Goal: Task Accomplishment & Management: Use online tool/utility

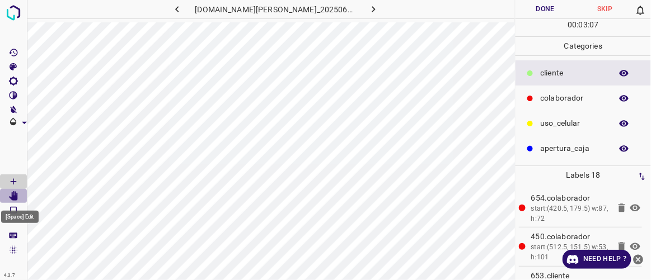
click at [15, 194] on icon "[Space] Edit" at bounding box center [13, 196] width 9 height 10
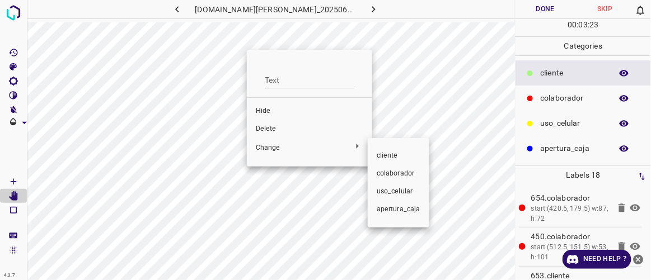
click at [274, 126] on div at bounding box center [325, 140] width 651 height 280
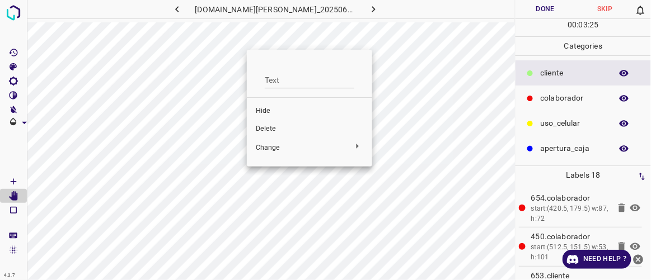
click at [263, 128] on span "Delete" at bounding box center [309, 129] width 107 height 10
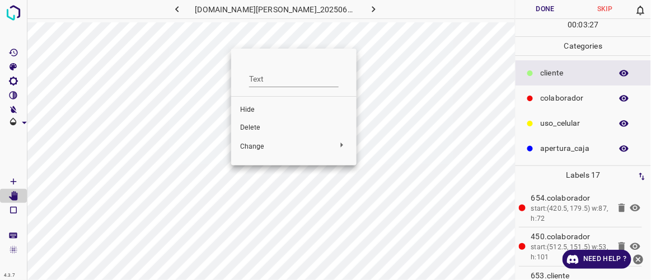
click at [251, 125] on span "Delete" at bounding box center [293, 128] width 107 height 10
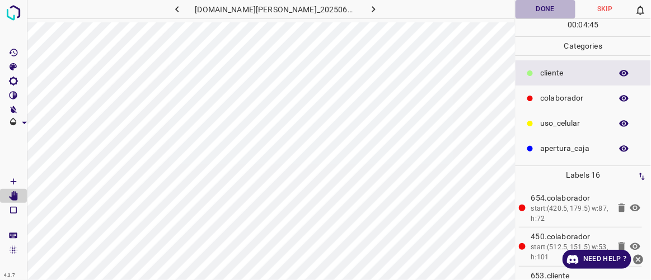
click at [547, 15] on button "Done" at bounding box center [544, 9] width 59 height 18
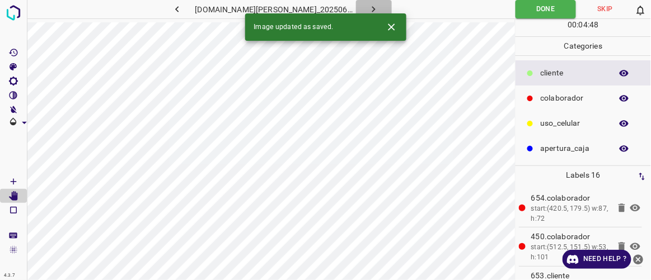
click at [372, 10] on icon "button" at bounding box center [373, 9] width 3 height 6
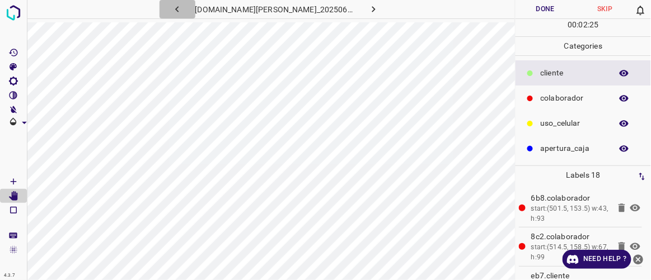
click at [183, 13] on icon "button" at bounding box center [177, 9] width 12 height 12
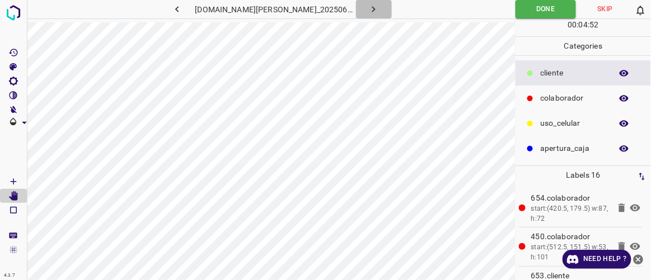
click at [368, 10] on icon "button" at bounding box center [374, 9] width 12 height 12
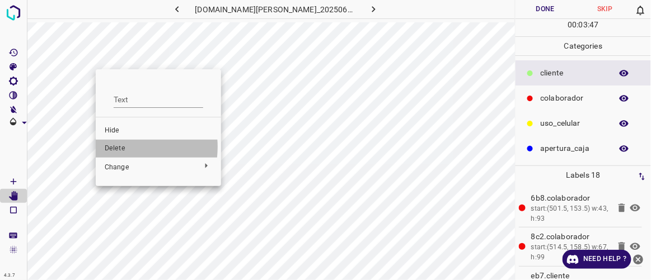
click at [115, 147] on span "Delete" at bounding box center [158, 149] width 107 height 10
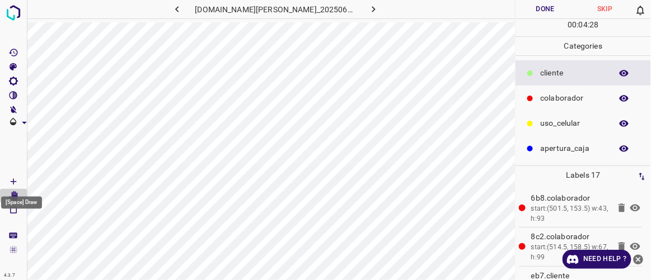
click at [11, 181] on icon "[Space] Draw" at bounding box center [14, 182] width 6 height 6
click at [540, 9] on button "Done" at bounding box center [544, 9] width 59 height 18
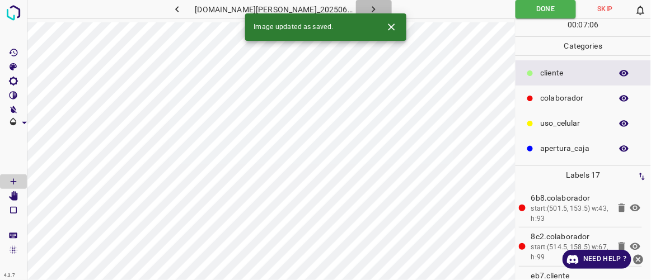
click at [372, 8] on icon "button" at bounding box center [373, 9] width 3 height 6
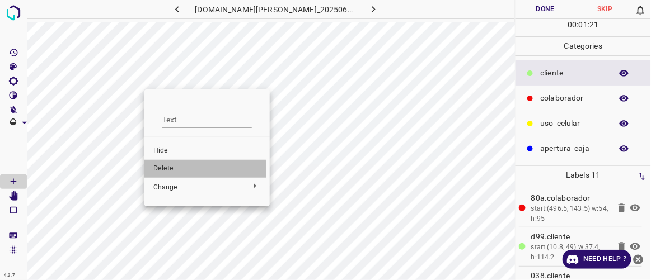
click at [162, 170] on span "Delete" at bounding box center [206, 169] width 107 height 10
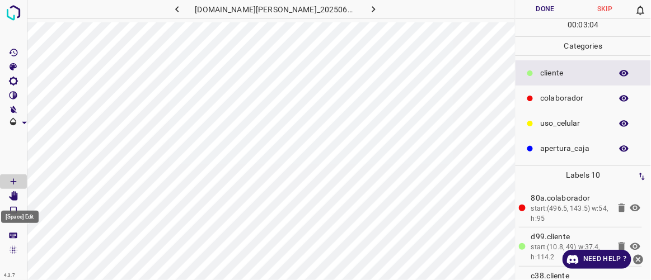
click at [13, 198] on icon "[Space] Edit" at bounding box center [13, 196] width 9 height 10
click at [535, 126] on div at bounding box center [529, 123] width 11 height 11
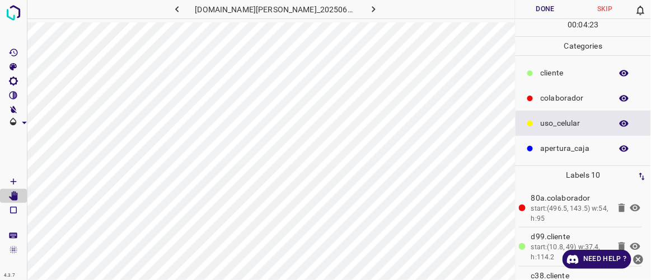
click at [601, 67] on p "​​cliente" at bounding box center [573, 73] width 65 height 12
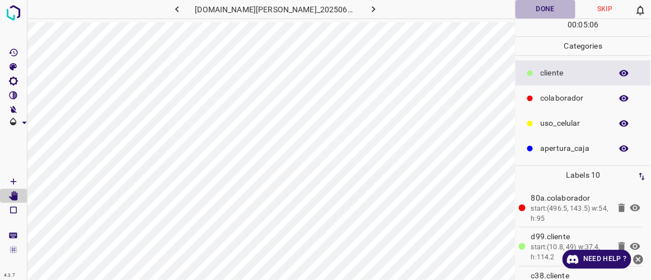
click at [533, 3] on button "Done" at bounding box center [544, 9] width 59 height 18
click at [368, 7] on icon "button" at bounding box center [374, 9] width 12 height 12
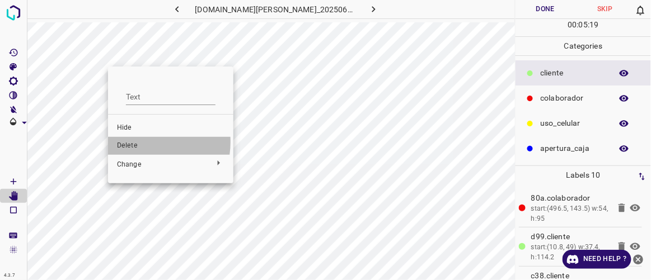
click at [139, 142] on span "Delete" at bounding box center [170, 146] width 107 height 10
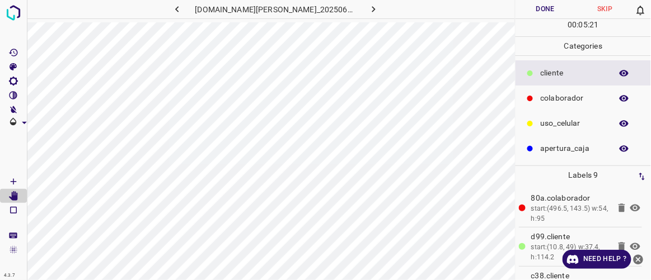
click at [544, 6] on button "Done" at bounding box center [544, 9] width 59 height 18
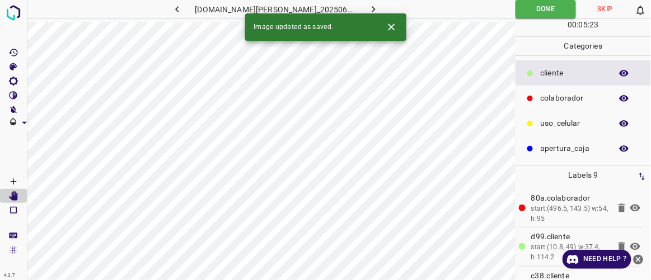
click at [368, 9] on icon "button" at bounding box center [374, 9] width 12 height 12
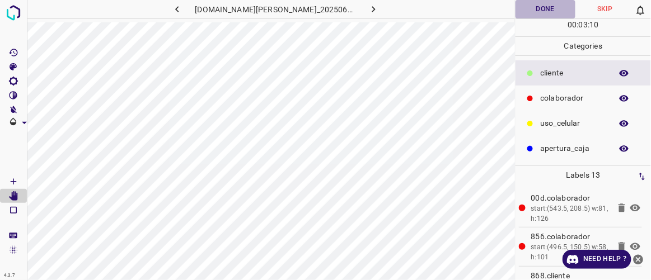
click at [550, 15] on button "Done" at bounding box center [544, 9] width 59 height 18
click at [372, 7] on icon "button" at bounding box center [373, 9] width 3 height 6
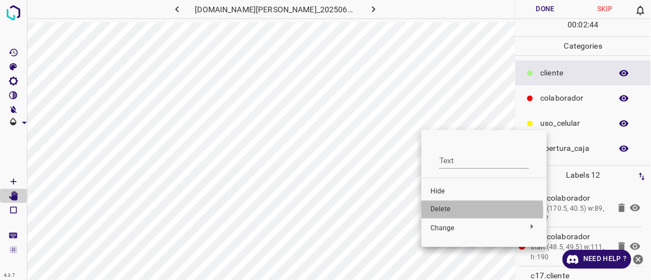
click at [440, 211] on span "Delete" at bounding box center [483, 210] width 107 height 10
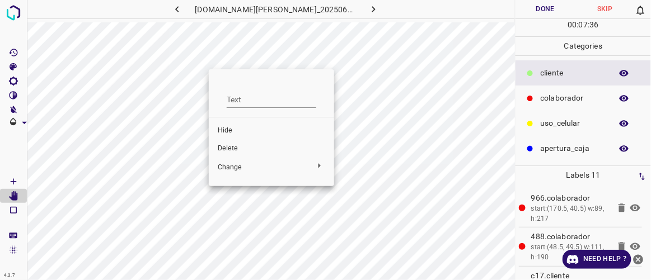
click at [235, 145] on span "Delete" at bounding box center [271, 149] width 107 height 10
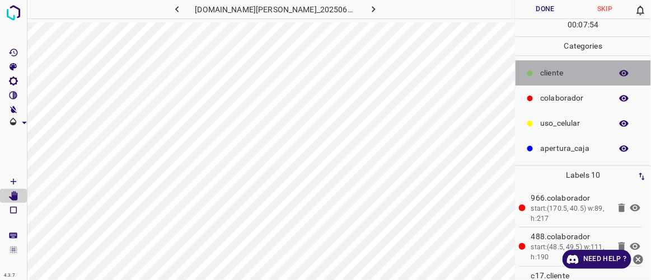
click at [580, 70] on p "​​cliente" at bounding box center [573, 73] width 65 height 12
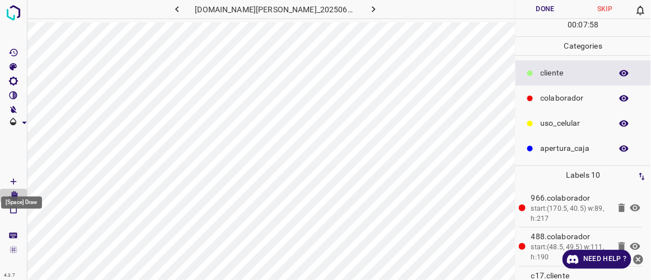
click at [18, 182] on Draw"] "[Space] Draw" at bounding box center [13, 182] width 27 height 15
click at [183, 11] on icon "button" at bounding box center [177, 9] width 12 height 12
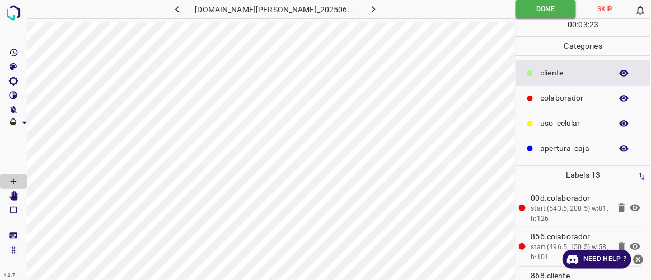
click at [183, 11] on icon "button" at bounding box center [177, 9] width 12 height 12
click at [13, 196] on icon "[Space] Edit" at bounding box center [13, 196] width 9 height 10
click at [21, 179] on Draw"] "[Space] Draw" at bounding box center [13, 182] width 27 height 15
click at [183, 15] on icon "button" at bounding box center [177, 9] width 12 height 12
click at [15, 194] on icon "[Space] Edit" at bounding box center [13, 196] width 9 height 10
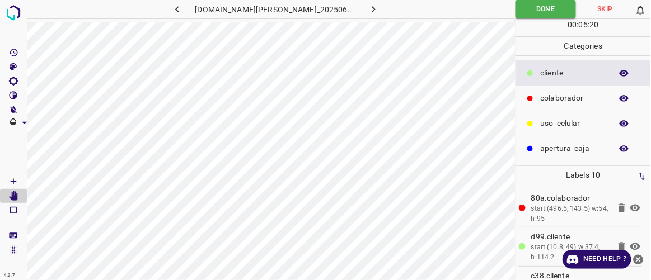
click at [545, 121] on p "uso_celular" at bounding box center [573, 124] width 65 height 12
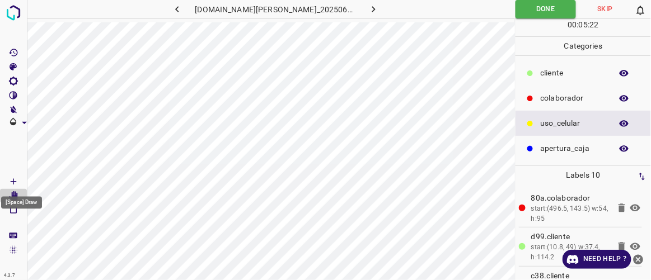
click at [18, 182] on icon "[Space] Draw" at bounding box center [13, 182] width 10 height 10
click at [179, 10] on icon "button" at bounding box center [176, 9] width 3 height 6
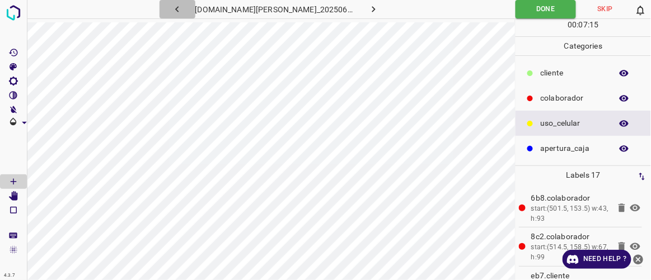
click at [183, 10] on icon "button" at bounding box center [177, 9] width 12 height 12
click at [183, 11] on icon "button" at bounding box center [177, 9] width 12 height 12
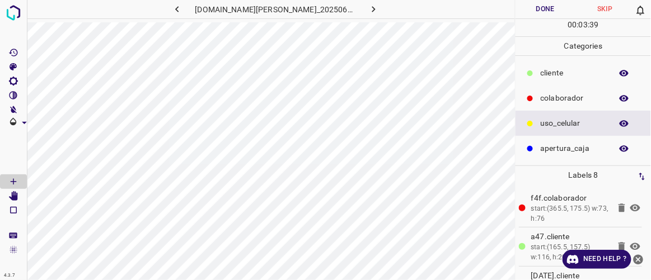
click at [183, 10] on icon "button" at bounding box center [177, 9] width 12 height 12
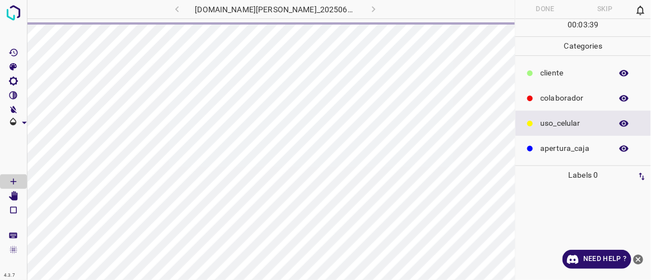
click at [360, 10] on div "doggis-leon.ddns.net_20250613_121344_000000990.jpg" at bounding box center [275, 9] width 321 height 18
click at [13, 13] on img at bounding box center [13, 13] width 20 height 20
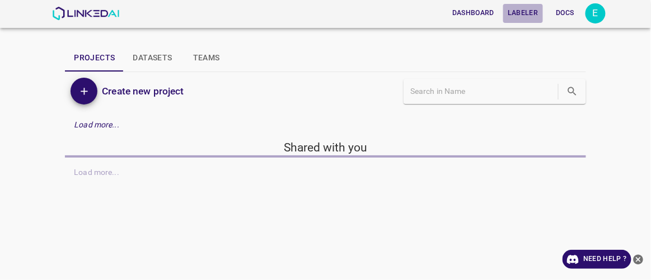
click at [527, 14] on button "Labeler" at bounding box center [522, 13] width 39 height 18
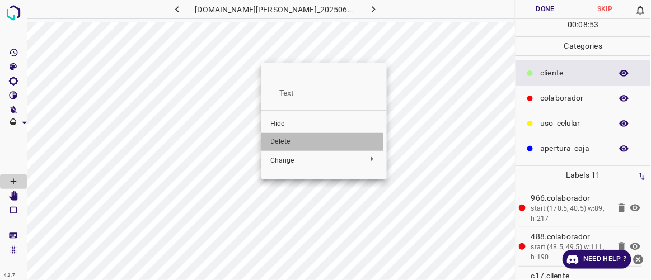
click at [282, 142] on span "Delete" at bounding box center [323, 142] width 107 height 10
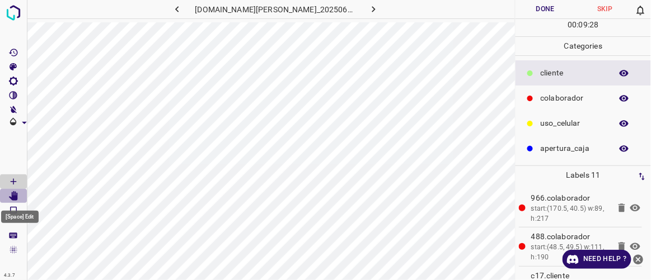
click at [13, 197] on icon "[Space] Edit" at bounding box center [13, 196] width 9 height 10
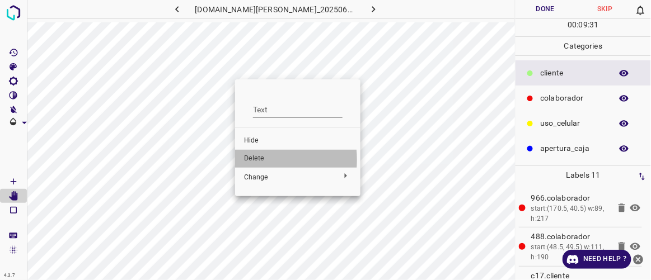
click at [250, 160] on span "Delete" at bounding box center [297, 159] width 107 height 10
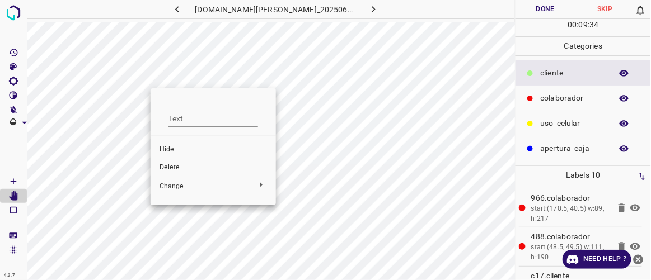
click at [170, 165] on span "Delete" at bounding box center [213, 168] width 107 height 10
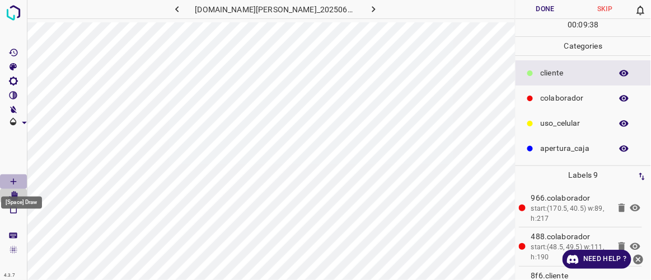
click at [20, 180] on Draw"] "[Space] Draw" at bounding box center [13, 182] width 27 height 15
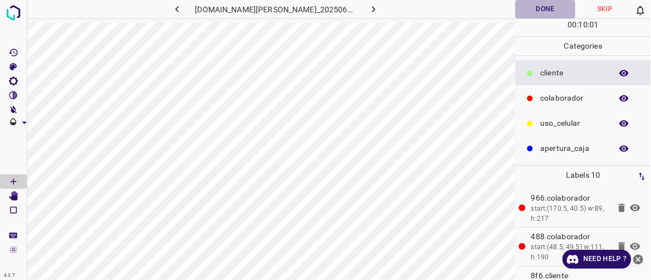
click at [545, 11] on button "Done" at bounding box center [544, 9] width 59 height 18
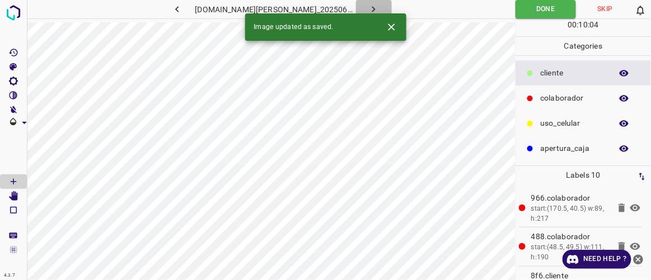
click at [368, 11] on icon "button" at bounding box center [374, 9] width 12 height 12
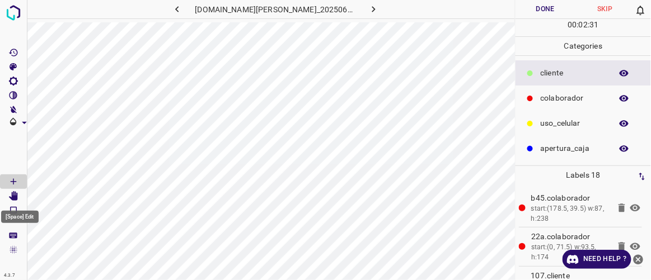
click at [11, 198] on icon "[Space] Edit" at bounding box center [13, 196] width 9 height 10
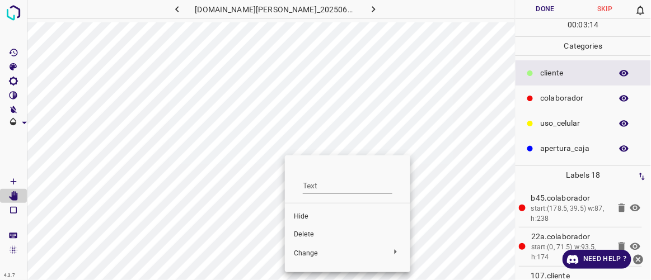
click at [391, 64] on div at bounding box center [325, 140] width 651 height 280
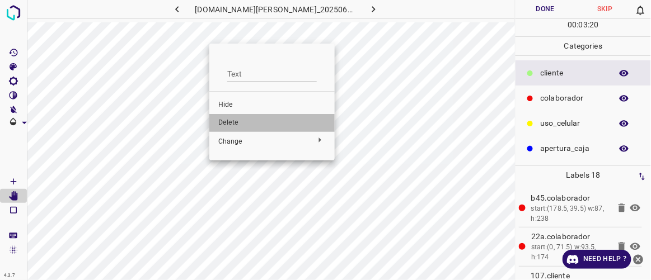
click at [273, 121] on span "Delete" at bounding box center [271, 123] width 107 height 10
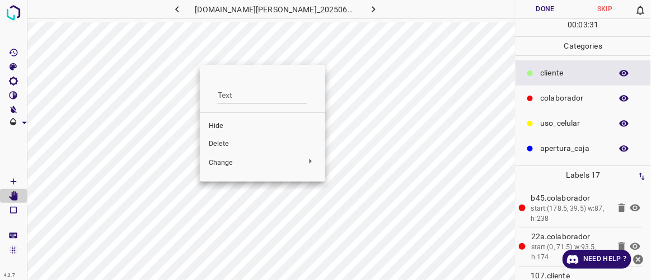
click at [217, 148] on span "Delete" at bounding box center [262, 144] width 107 height 10
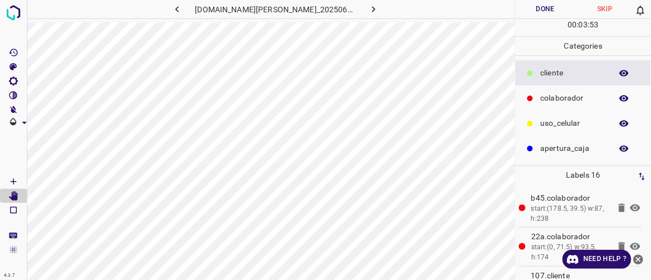
click at [183, 7] on icon "button" at bounding box center [177, 9] width 12 height 12
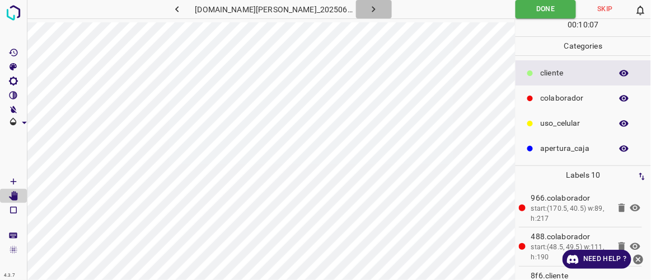
click at [368, 7] on icon "button" at bounding box center [374, 9] width 12 height 12
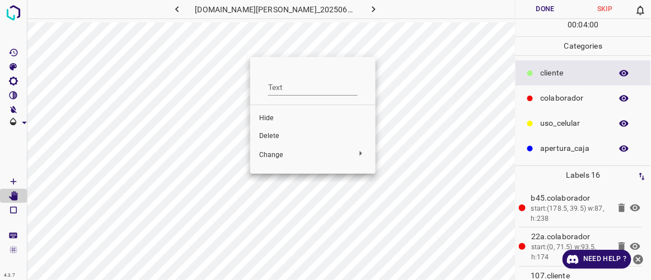
click at [272, 118] on span "Hide" at bounding box center [312, 119] width 107 height 10
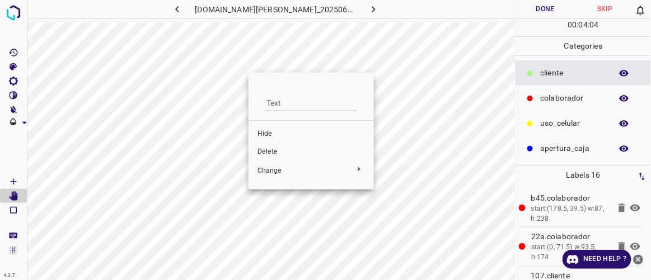
click at [268, 152] on span "Delete" at bounding box center [310, 152] width 107 height 10
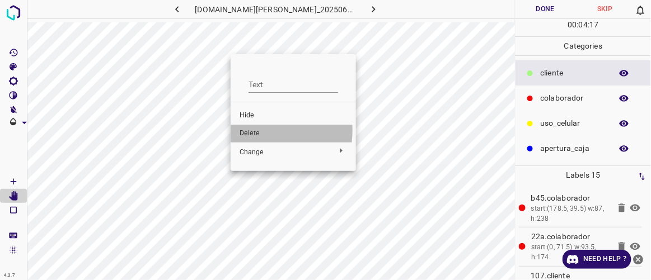
click at [251, 131] on span "Delete" at bounding box center [293, 134] width 107 height 10
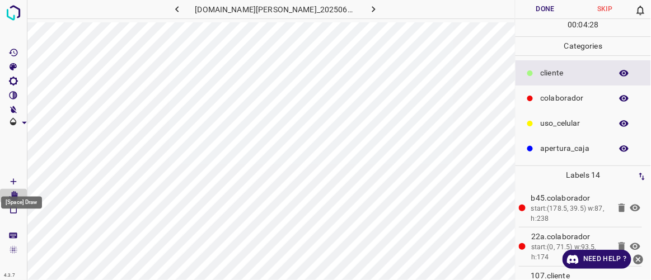
click at [11, 181] on icon "[Space] Draw" at bounding box center [13, 182] width 10 height 10
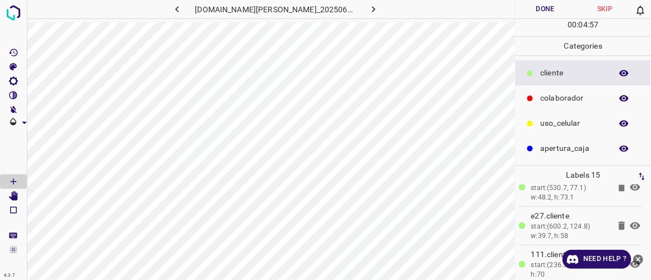
scroll to position [488, 0]
drag, startPoint x: 643, startPoint y: 266, endPoint x: 643, endPoint y: 256, distance: 10.1
click at [643, 256] on button "close-help" at bounding box center [638, 259] width 14 height 19
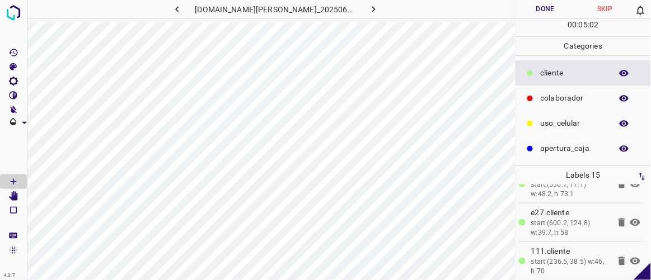
drag, startPoint x: 643, startPoint y: 265, endPoint x: 644, endPoint y: 254, distance: 10.7
click at [644, 254] on div "4.3.7 doggis-leon.ddns.net_20250613_141336_000000630.jpg Done Skip 0 00 : 05 : …" at bounding box center [325, 140] width 651 height 280
drag, startPoint x: 644, startPoint y: 264, endPoint x: 641, endPoint y: 229, distance: 35.4
click at [645, 240] on div "4.3.7 doggis-leon.ddns.net_20250613_141336_000000630.jpg Done Skip 0 00 : 05 : …" at bounding box center [325, 140] width 651 height 280
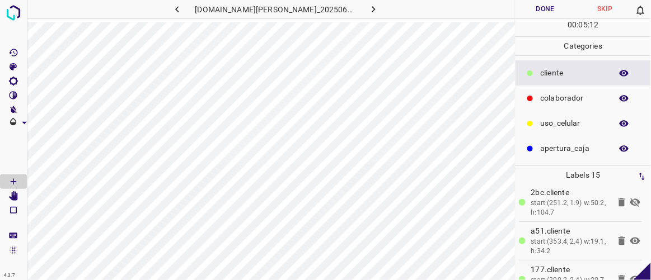
scroll to position [101, 0]
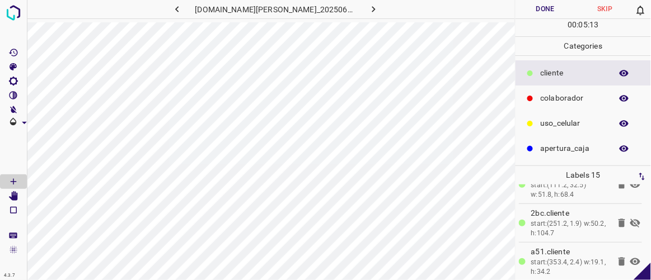
click at [629, 219] on icon at bounding box center [635, 223] width 13 height 13
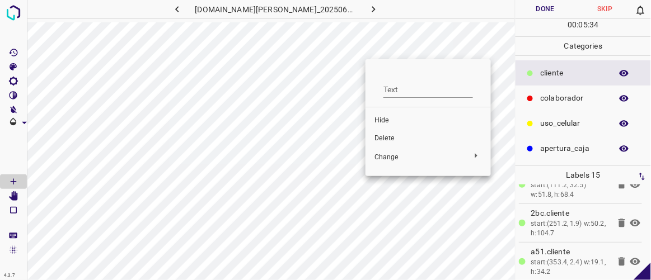
click at [385, 138] on span "Delete" at bounding box center [427, 139] width 107 height 10
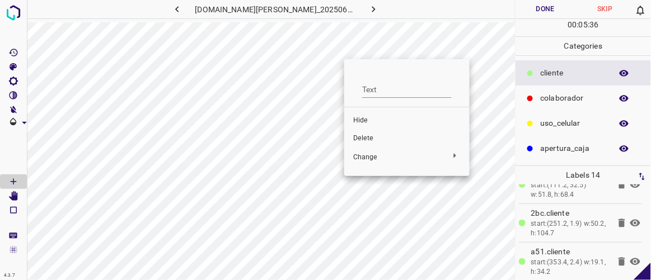
click at [382, 137] on span "Delete" at bounding box center [406, 139] width 107 height 10
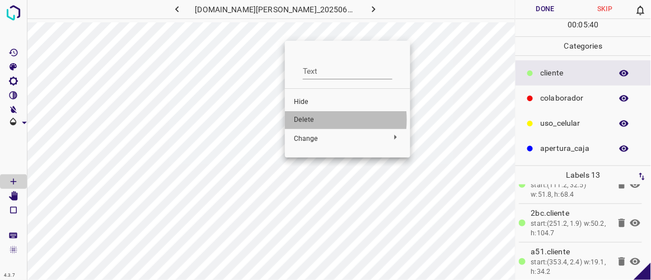
click at [311, 120] on span "Delete" at bounding box center [347, 120] width 107 height 10
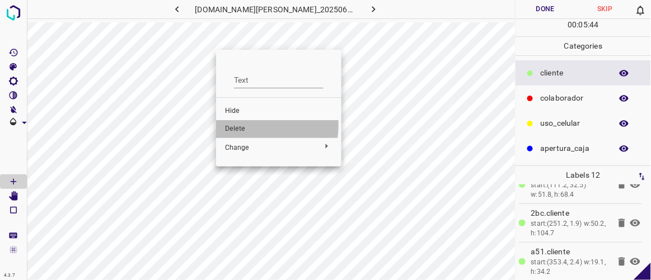
drag, startPoint x: 238, startPoint y: 125, endPoint x: 241, endPoint y: 106, distance: 19.2
click at [239, 125] on span "Delete" at bounding box center [278, 129] width 107 height 10
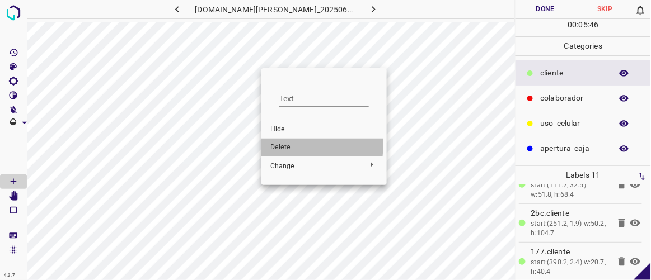
click at [285, 146] on span "Delete" at bounding box center [323, 148] width 107 height 10
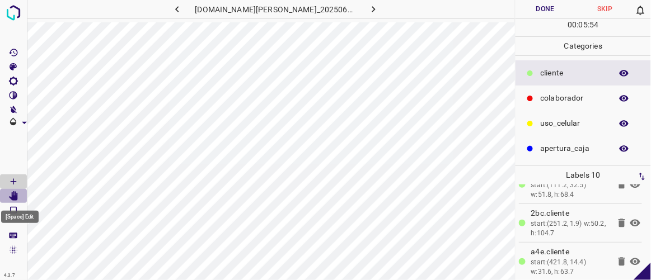
click at [13, 196] on icon "[Space] Edit" at bounding box center [13, 196] width 9 height 10
click at [179, 8] on icon "button" at bounding box center [176, 9] width 3 height 6
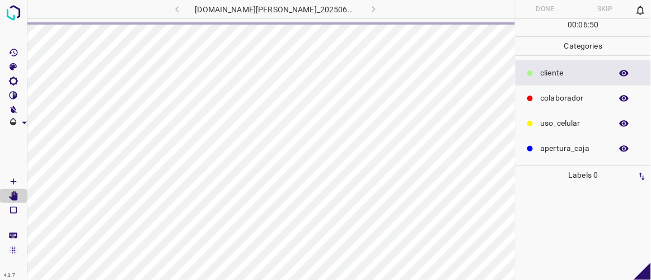
scroll to position [0, 0]
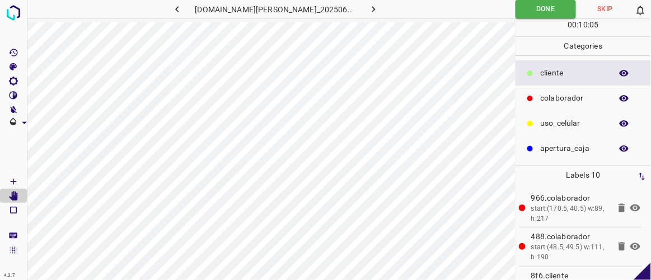
click at [368, 13] on icon "button" at bounding box center [374, 9] width 12 height 12
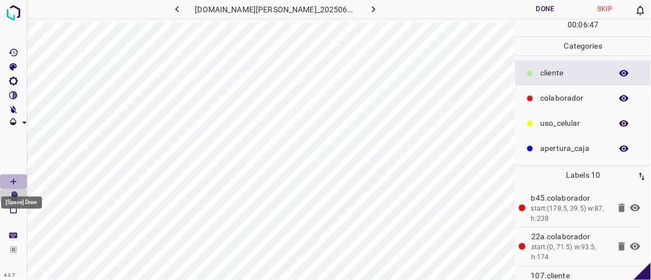
click at [12, 180] on icon "[Space] Draw" at bounding box center [13, 182] width 10 height 10
click at [15, 198] on icon "[Space] Edit" at bounding box center [13, 196] width 9 height 10
click at [183, 6] on icon "button" at bounding box center [177, 9] width 12 height 12
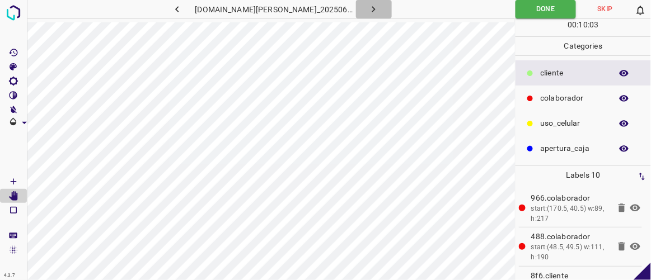
click at [368, 13] on icon "button" at bounding box center [374, 9] width 12 height 12
click at [551, 13] on button "Done" at bounding box center [544, 9] width 59 height 18
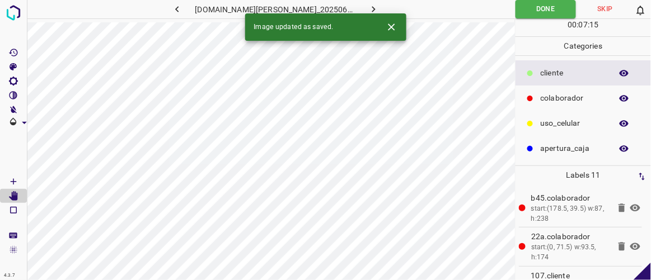
click at [368, 12] on icon "button" at bounding box center [374, 9] width 12 height 12
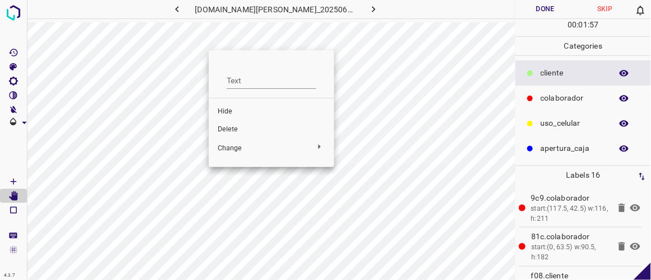
click at [228, 131] on span "Delete" at bounding box center [271, 130] width 107 height 10
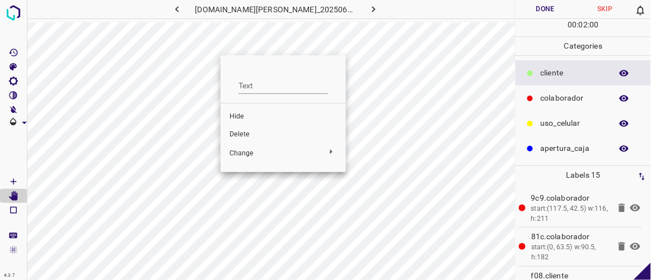
click at [248, 133] on span "Delete" at bounding box center [282, 135] width 107 height 10
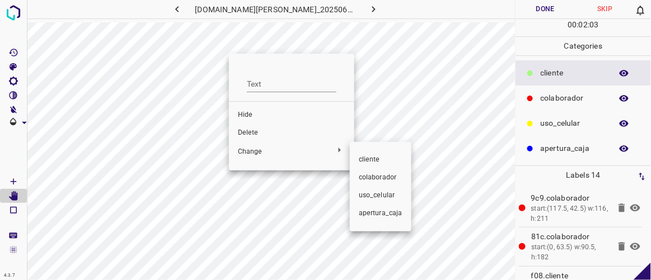
click at [255, 135] on div at bounding box center [325, 140] width 651 height 280
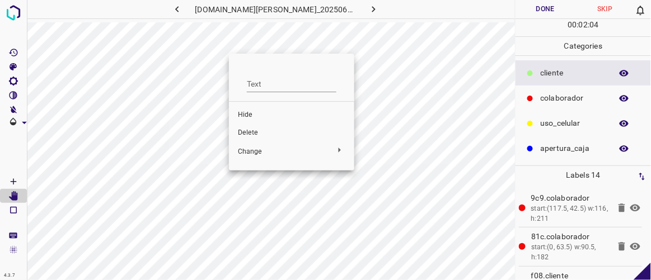
click at [258, 132] on span "Delete" at bounding box center [291, 133] width 107 height 10
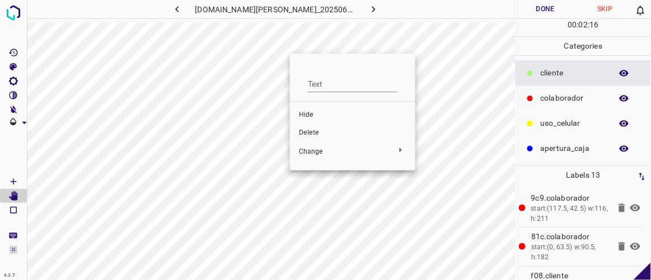
click at [307, 130] on span "Delete" at bounding box center [352, 133] width 107 height 10
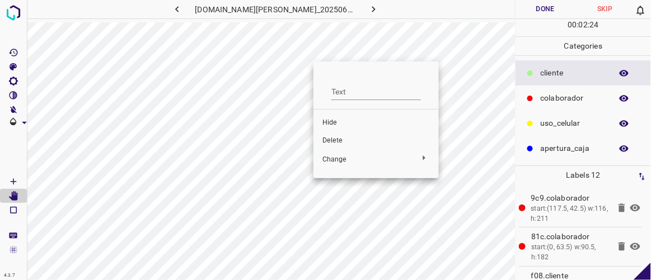
click at [335, 138] on span "Delete" at bounding box center [375, 141] width 107 height 10
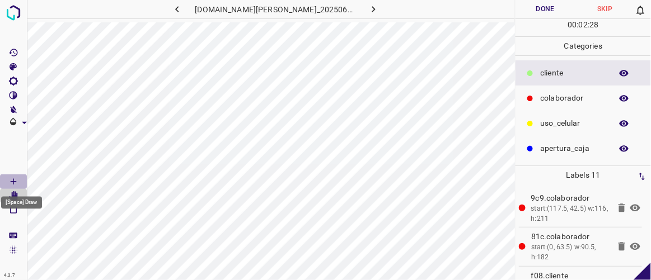
click at [17, 179] on icon "[Space] Draw" at bounding box center [13, 182] width 10 height 10
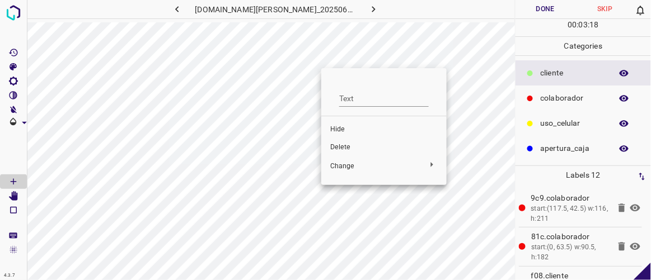
click at [350, 147] on span "Delete" at bounding box center [383, 148] width 107 height 10
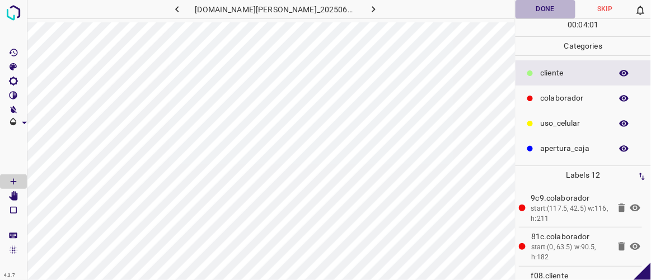
click at [561, 7] on button "Done" at bounding box center [544, 9] width 59 height 18
click at [371, 9] on button "button" at bounding box center [374, 9] width 36 height 18
click at [561, 8] on button "Done" at bounding box center [544, 9] width 59 height 18
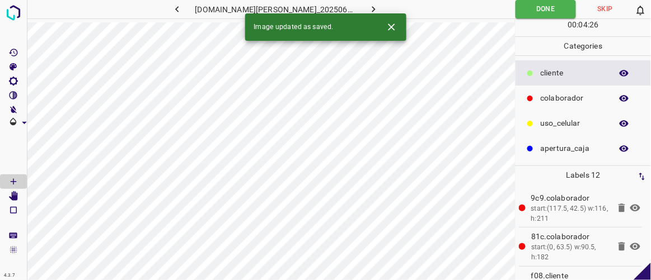
click at [373, 4] on button "button" at bounding box center [374, 9] width 36 height 18
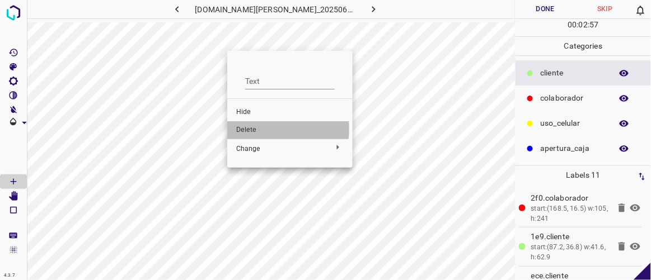
click at [255, 129] on span "Delete" at bounding box center [289, 130] width 107 height 10
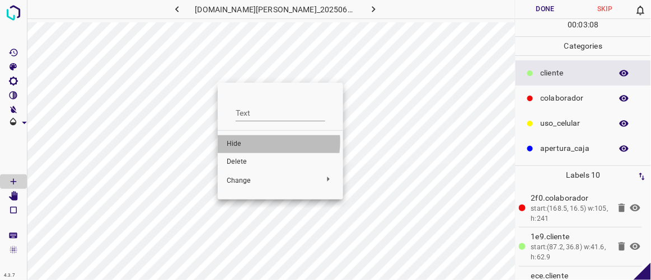
click at [245, 141] on span "Hide" at bounding box center [280, 144] width 107 height 10
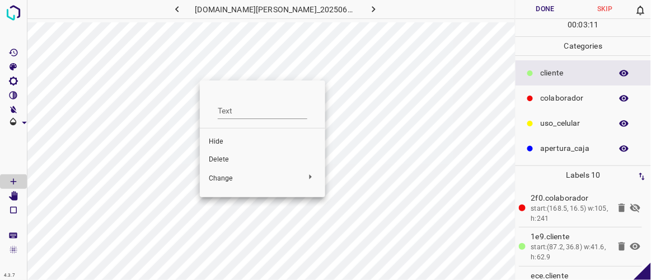
click at [231, 159] on span "Delete" at bounding box center [262, 160] width 107 height 10
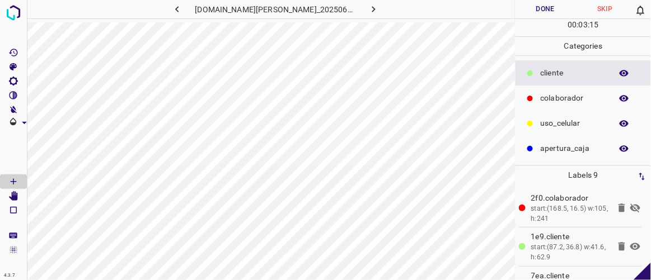
click at [629, 205] on icon at bounding box center [635, 207] width 13 height 13
click at [535, 3] on button "Done" at bounding box center [544, 9] width 59 height 18
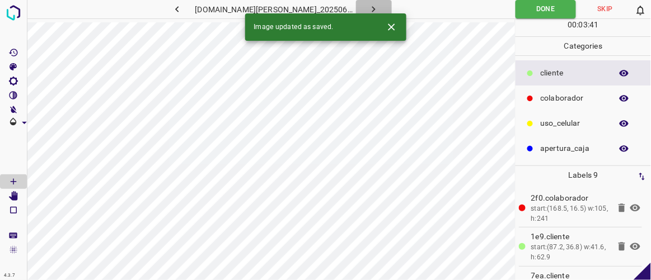
click at [368, 8] on icon "button" at bounding box center [374, 9] width 12 height 12
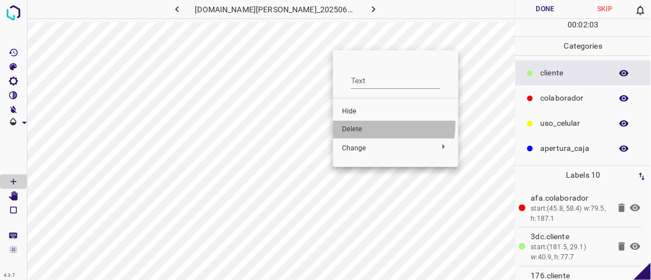
click at [357, 123] on li "Delete" at bounding box center [395, 130] width 125 height 18
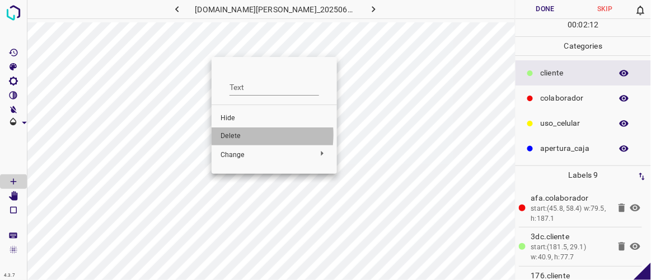
click at [234, 135] on span "Delete" at bounding box center [274, 137] width 107 height 10
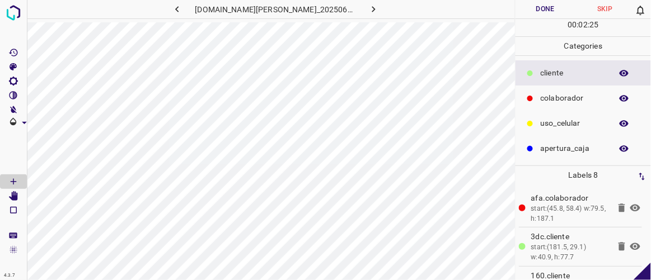
click at [550, 16] on button "Done" at bounding box center [544, 9] width 59 height 18
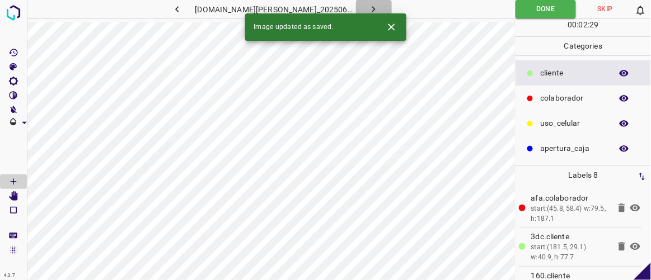
click at [367, 7] on button "button" at bounding box center [374, 9] width 36 height 18
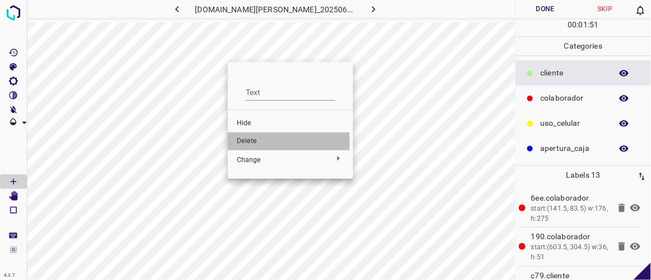
click at [244, 142] on span "Delete" at bounding box center [290, 142] width 107 height 10
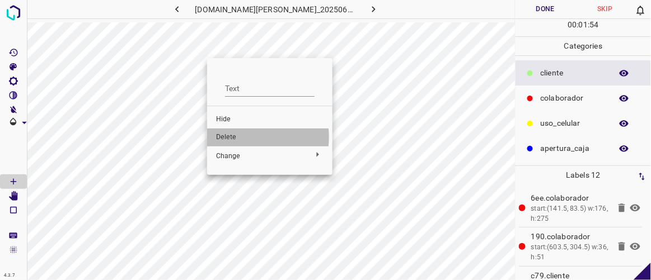
click at [245, 137] on span "Delete" at bounding box center [269, 138] width 107 height 10
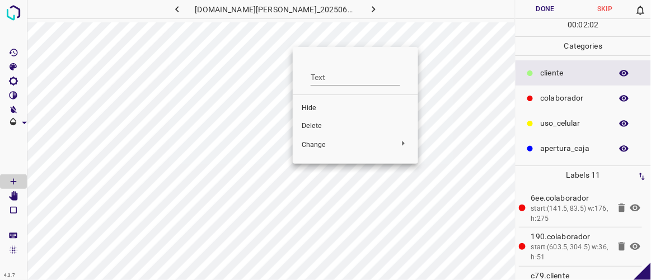
click at [312, 125] on span "Delete" at bounding box center [355, 126] width 107 height 10
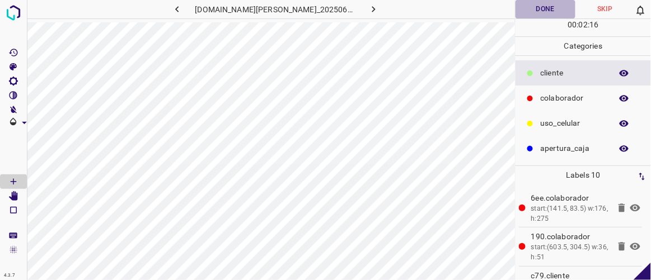
click at [565, 14] on button "Done" at bounding box center [544, 9] width 59 height 18
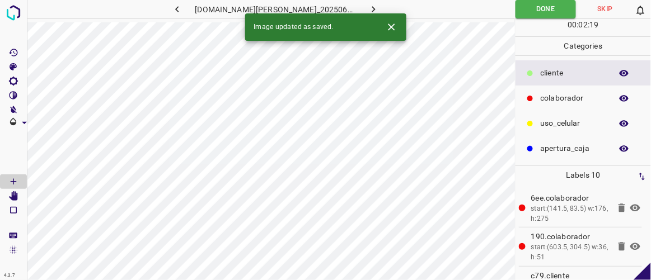
click at [372, 11] on icon "button" at bounding box center [373, 9] width 3 height 6
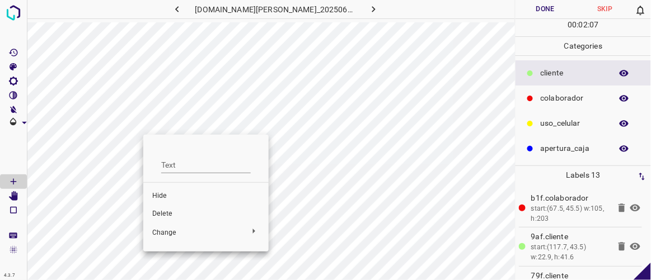
click at [170, 195] on span "Hide" at bounding box center [205, 196] width 107 height 10
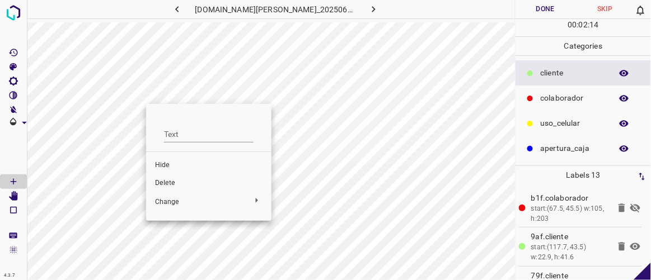
click at [181, 182] on span "Delete" at bounding box center [208, 184] width 107 height 10
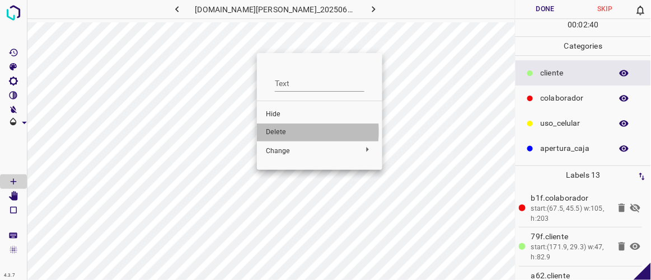
click at [271, 132] on span "Delete" at bounding box center [319, 133] width 107 height 10
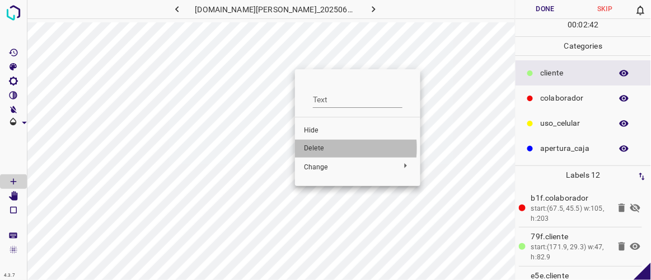
click at [316, 148] on span "Delete" at bounding box center [357, 149] width 107 height 10
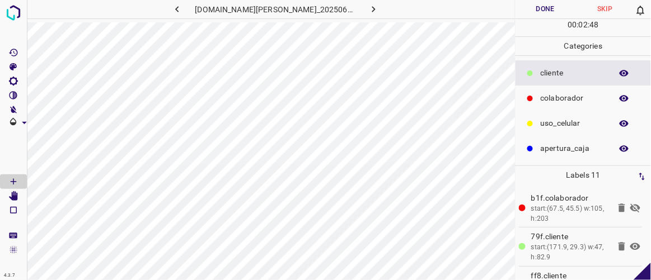
click at [629, 205] on icon at bounding box center [635, 207] width 13 height 13
click at [183, 11] on icon "button" at bounding box center [177, 9] width 12 height 12
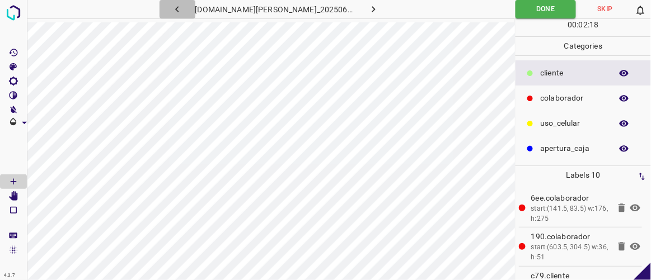
click at [183, 11] on icon "button" at bounding box center [177, 9] width 12 height 12
click at [183, 10] on icon "button" at bounding box center [177, 9] width 12 height 12
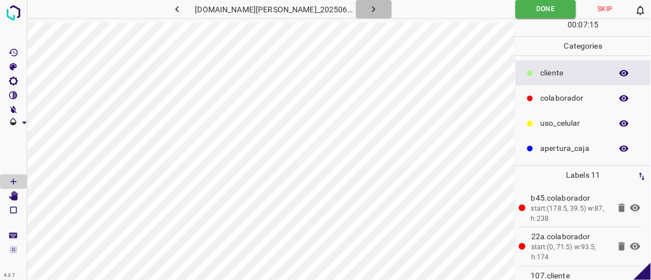
click at [368, 11] on icon "button" at bounding box center [374, 9] width 12 height 12
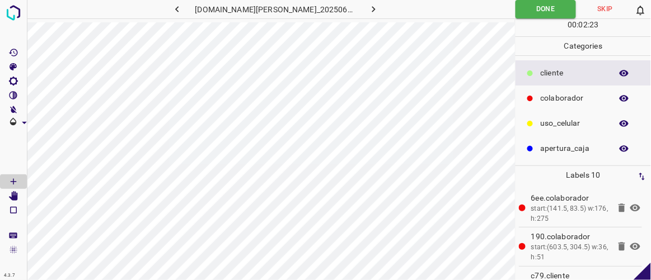
click at [368, 11] on icon "button" at bounding box center [374, 9] width 12 height 12
click at [552, 10] on button "Done" at bounding box center [544, 9] width 59 height 18
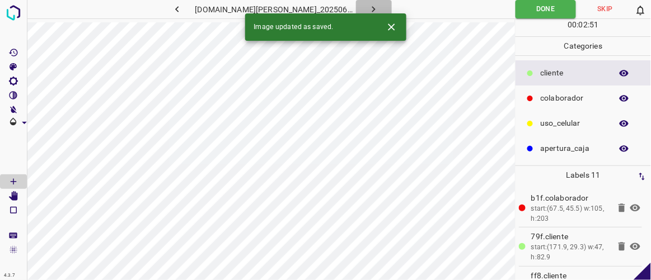
click at [372, 11] on icon "button" at bounding box center [373, 9] width 3 height 6
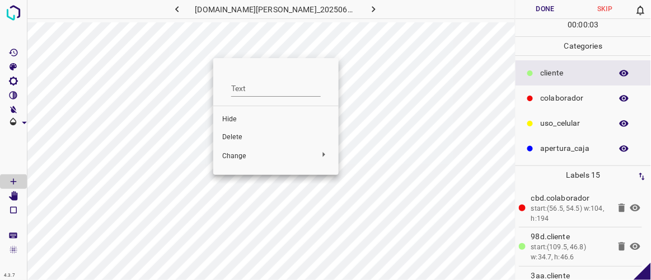
click at [233, 136] on span "Delete" at bounding box center [275, 138] width 107 height 10
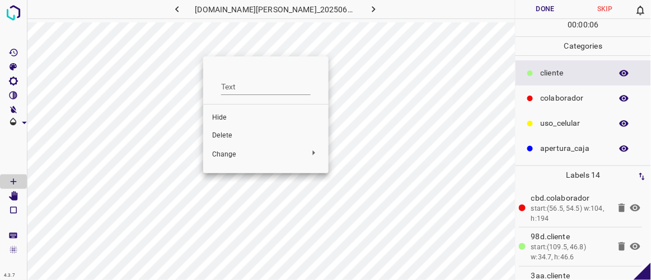
click at [232, 134] on span "Delete" at bounding box center [265, 136] width 107 height 10
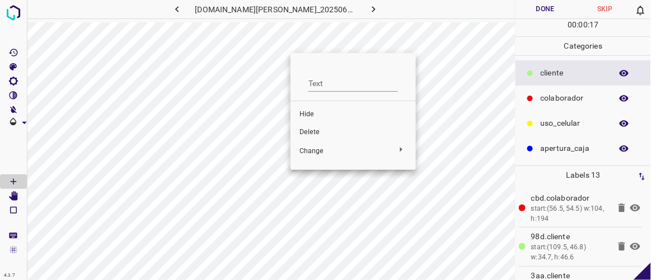
click at [320, 131] on span "Delete" at bounding box center [352, 133] width 107 height 10
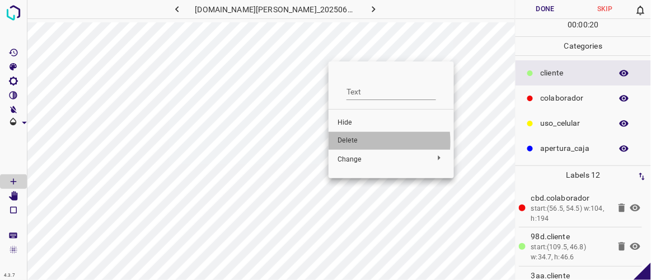
click at [346, 142] on span "Delete" at bounding box center [391, 141] width 107 height 10
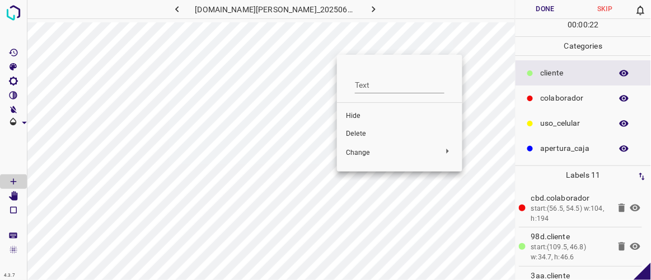
click at [355, 134] on span "Delete" at bounding box center [399, 134] width 107 height 10
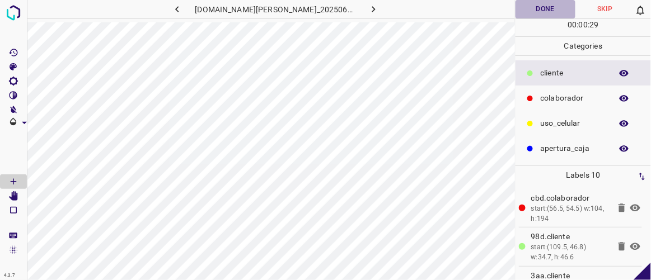
click at [557, 10] on button "Done" at bounding box center [544, 9] width 59 height 18
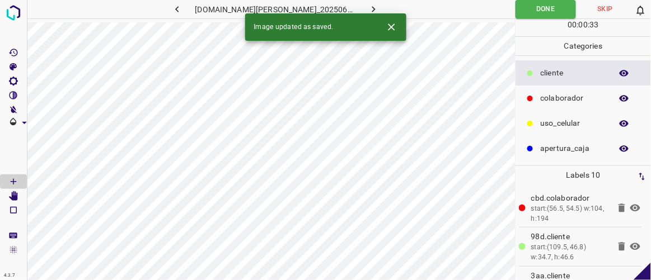
click at [368, 10] on icon "button" at bounding box center [374, 9] width 12 height 12
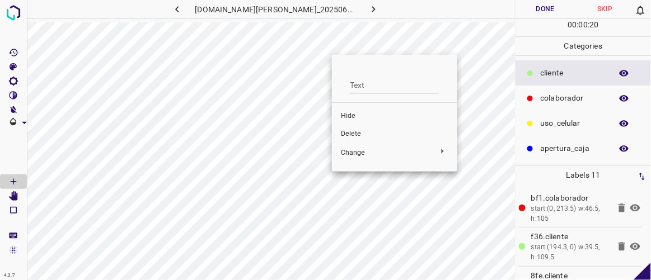
click at [357, 130] on span "Delete" at bounding box center [394, 134] width 107 height 10
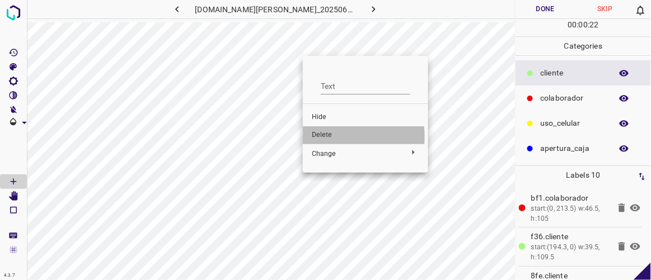
drag, startPoint x: 326, startPoint y: 137, endPoint x: 322, endPoint y: 126, distance: 11.9
click at [325, 137] on span "Delete" at bounding box center [365, 135] width 107 height 10
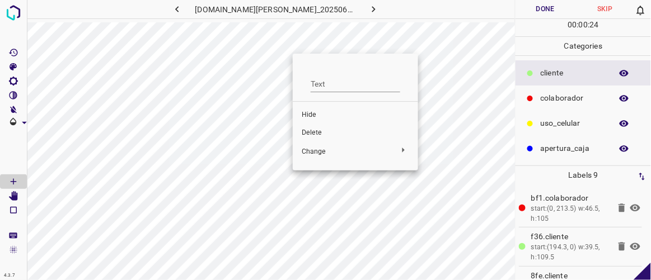
click at [313, 134] on span "Delete" at bounding box center [355, 133] width 107 height 10
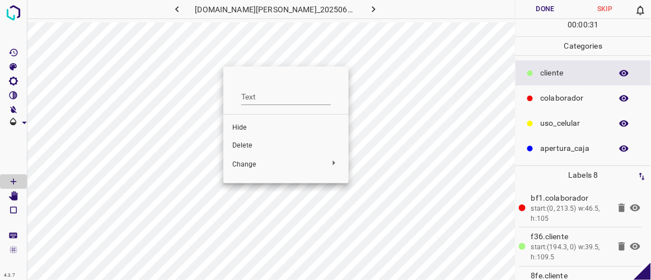
click at [254, 146] on span "Delete" at bounding box center [285, 146] width 107 height 10
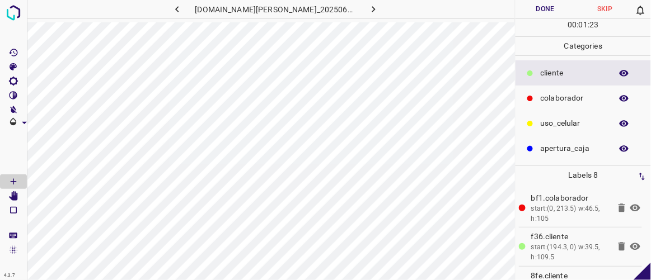
click at [550, 8] on button "Done" at bounding box center [544, 9] width 59 height 18
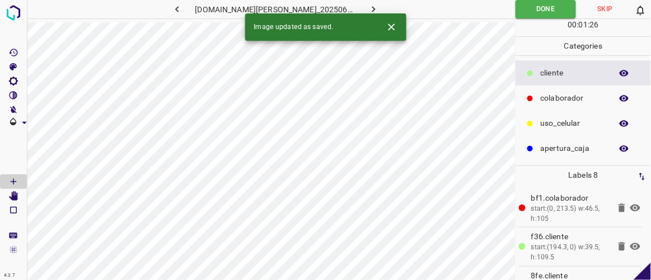
click at [370, 13] on div "Image updated as saved." at bounding box center [325, 26] width 161 height 27
click at [368, 8] on icon "button" at bounding box center [374, 9] width 12 height 12
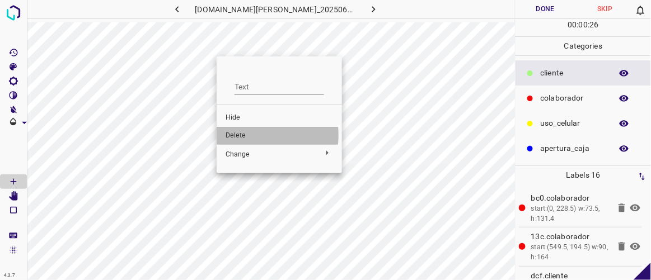
click at [238, 135] on span "Delete" at bounding box center [279, 136] width 107 height 10
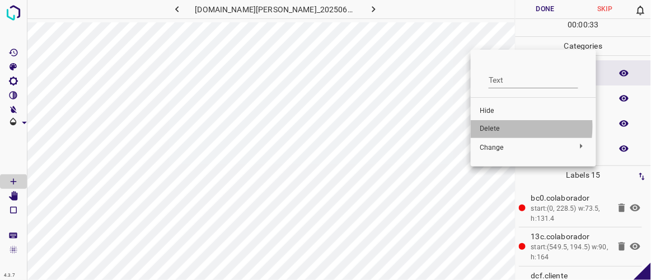
click at [495, 126] on span "Delete" at bounding box center [533, 129] width 107 height 10
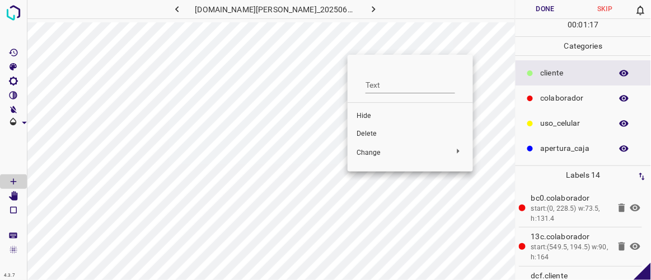
click at [378, 133] on span "Delete" at bounding box center [410, 134] width 107 height 10
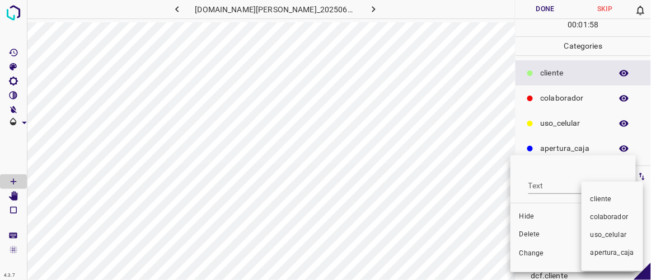
click at [529, 237] on div at bounding box center [325, 140] width 651 height 280
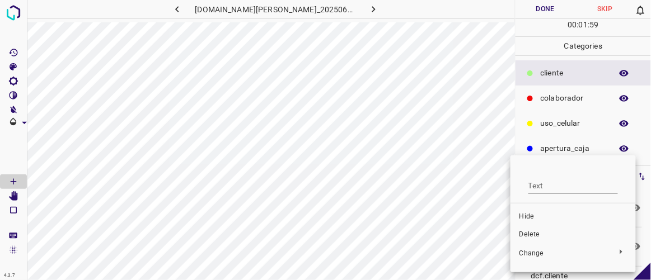
click at [533, 236] on span "Delete" at bounding box center [572, 235] width 107 height 10
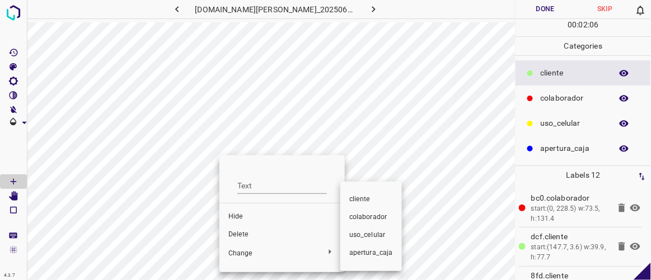
click at [241, 235] on div at bounding box center [325, 140] width 651 height 280
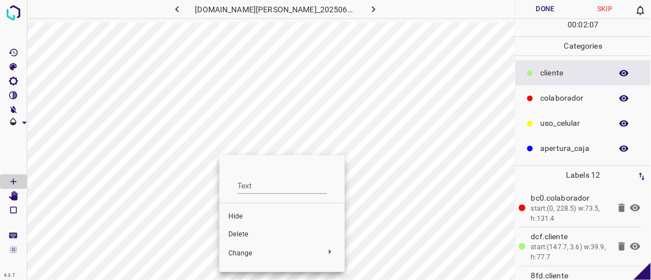
click at [249, 235] on span "Delete" at bounding box center [281, 235] width 107 height 10
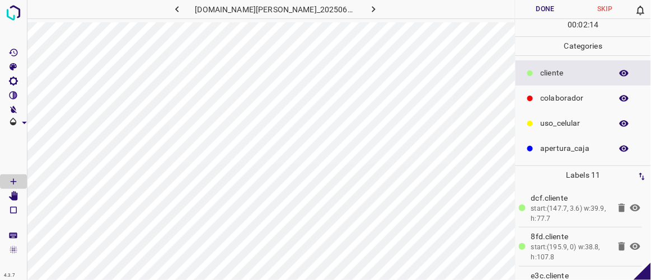
click at [554, 98] on p "colaborador" at bounding box center [573, 98] width 65 height 12
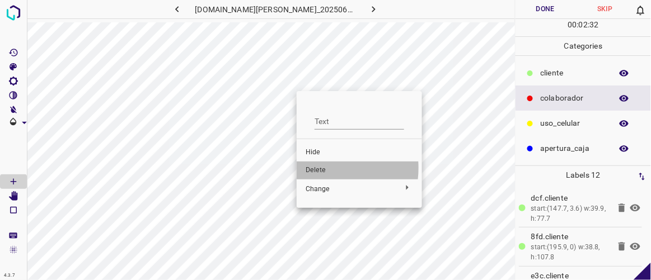
click at [321, 168] on span "Delete" at bounding box center [359, 171] width 107 height 10
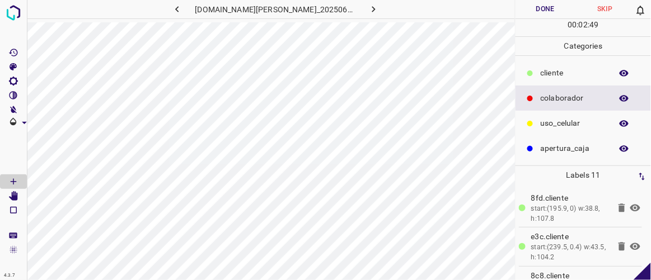
click at [549, 12] on button "Done" at bounding box center [544, 9] width 59 height 18
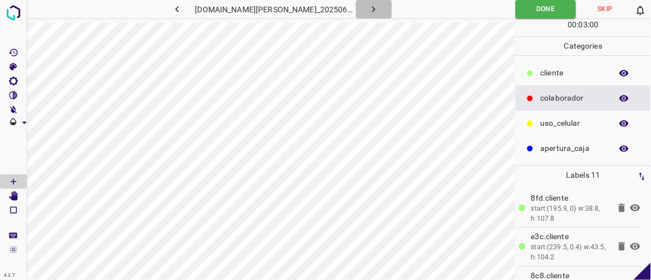
click at [368, 6] on icon "button" at bounding box center [374, 9] width 12 height 12
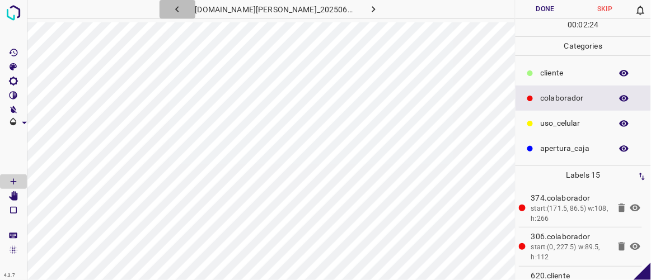
click at [183, 10] on icon "button" at bounding box center [177, 9] width 12 height 12
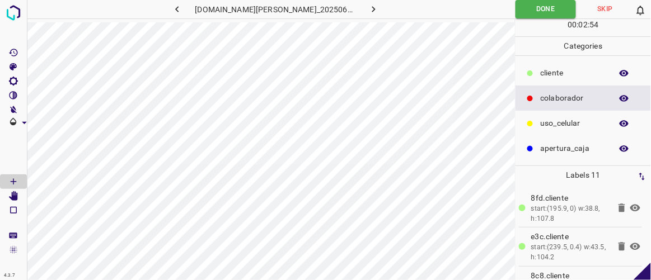
click at [368, 10] on icon "button" at bounding box center [374, 9] width 12 height 12
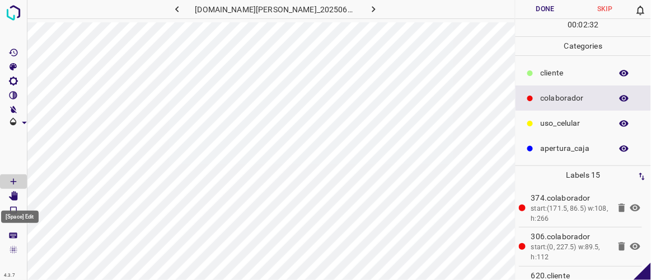
click at [17, 197] on icon "[Space] Edit" at bounding box center [13, 196] width 9 height 10
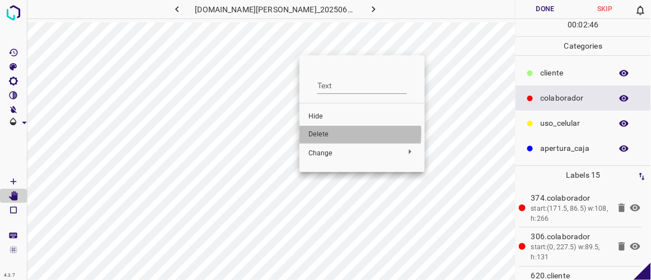
click at [320, 133] on span "Delete" at bounding box center [361, 135] width 107 height 10
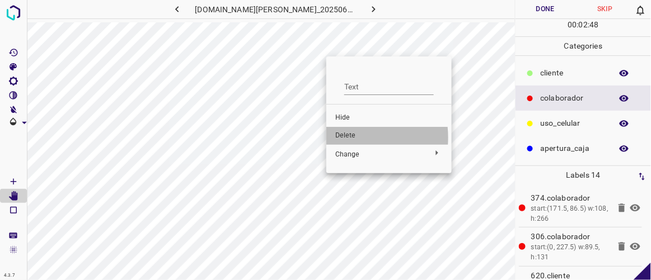
click at [343, 138] on span "Delete" at bounding box center [388, 136] width 107 height 10
click at [350, 135] on span "Delete" at bounding box center [392, 135] width 107 height 10
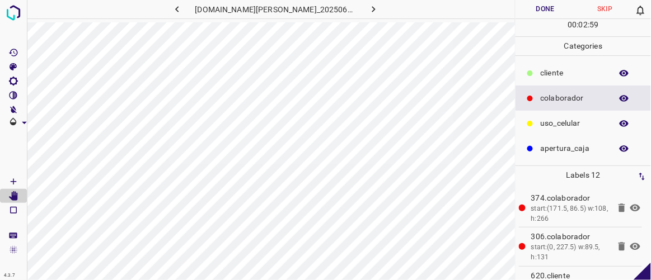
click at [183, 11] on icon "button" at bounding box center [177, 9] width 12 height 12
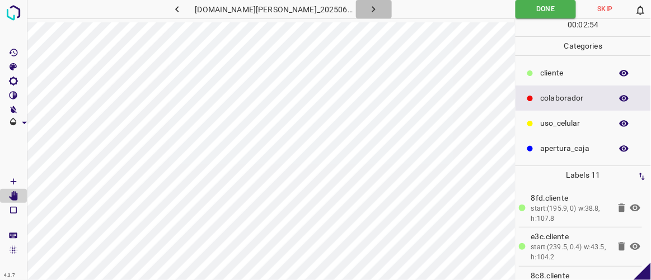
click at [372, 10] on icon "button" at bounding box center [373, 9] width 3 height 6
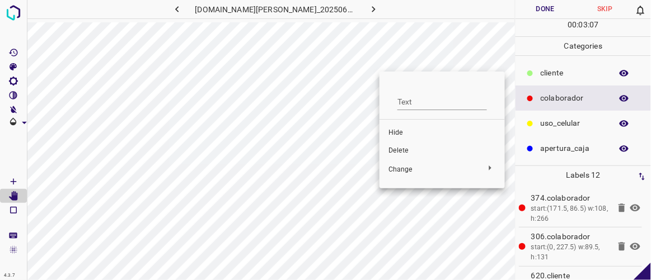
click at [377, 58] on div at bounding box center [325, 140] width 651 height 280
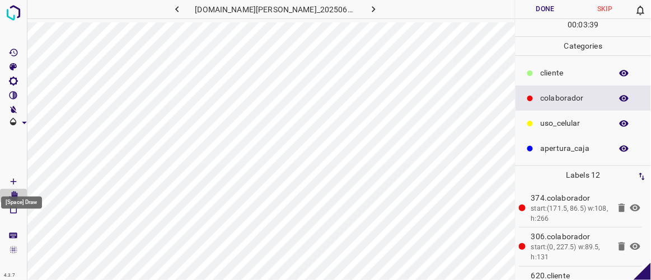
click at [20, 177] on Draw"] "[Space] Draw" at bounding box center [13, 182] width 27 height 15
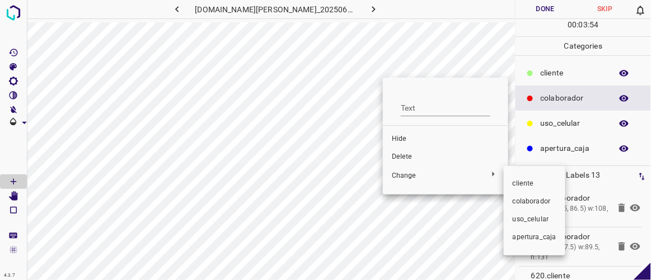
click at [518, 184] on span "​​cliente" at bounding box center [535, 184] width 44 height 10
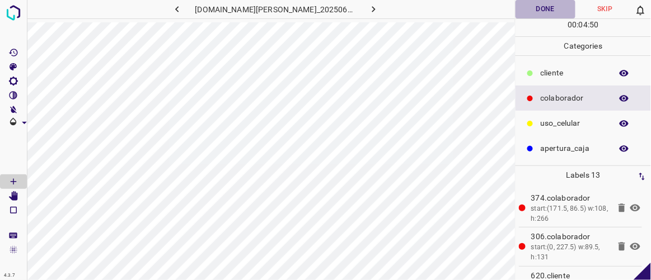
click at [540, 10] on button "Done" at bounding box center [544, 9] width 59 height 18
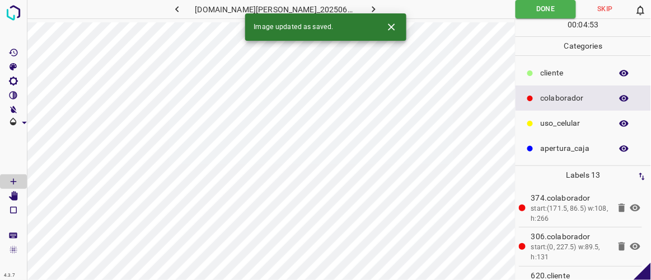
click at [183, 10] on icon "button" at bounding box center [177, 9] width 12 height 12
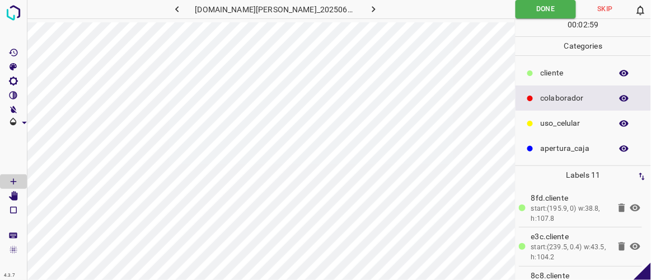
click at [576, 178] on p "Labels 11" at bounding box center [583, 175] width 129 height 18
click at [546, 118] on p "uso_celular" at bounding box center [573, 124] width 65 height 12
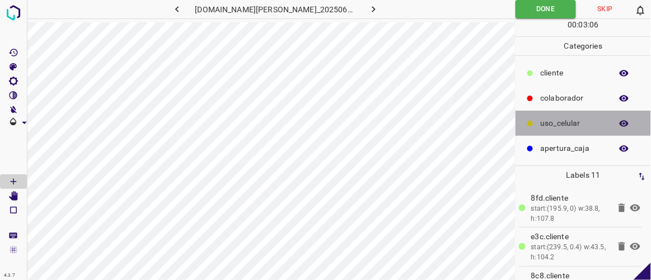
click at [570, 114] on div "uso_celular" at bounding box center [582, 123] width 135 height 25
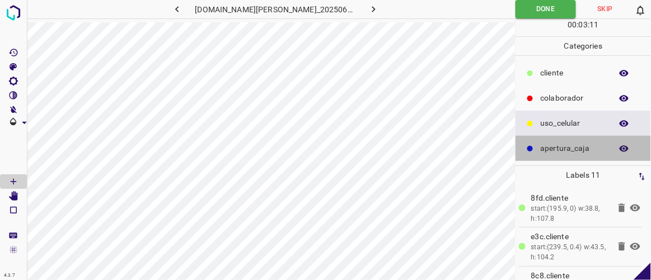
click at [556, 138] on div "apertura_caja" at bounding box center [582, 148] width 135 height 25
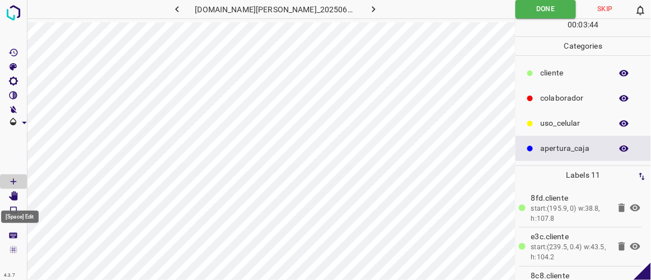
click at [15, 198] on icon "[Space] Edit" at bounding box center [13, 196] width 9 height 10
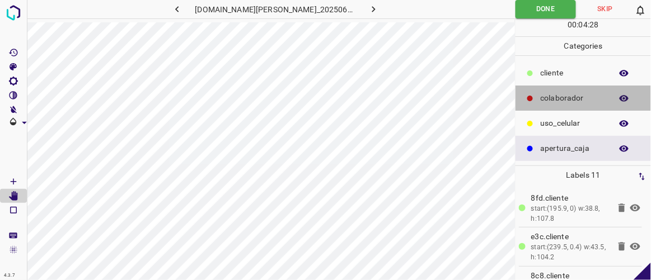
click at [556, 92] on p "colaborador" at bounding box center [573, 98] width 65 height 12
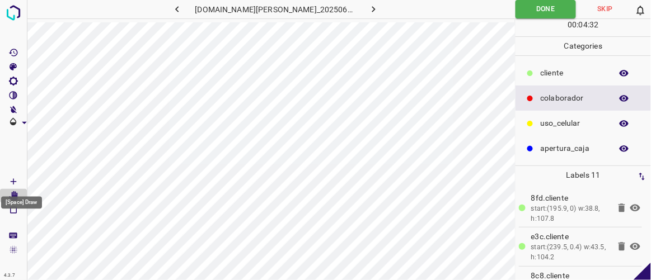
click at [12, 181] on icon "[Space] Draw" at bounding box center [14, 182] width 6 height 6
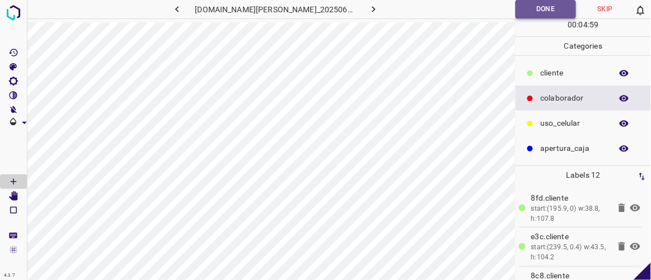
click at [542, 8] on button "Done" at bounding box center [545, 9] width 60 height 18
click at [368, 6] on icon "button" at bounding box center [374, 9] width 12 height 12
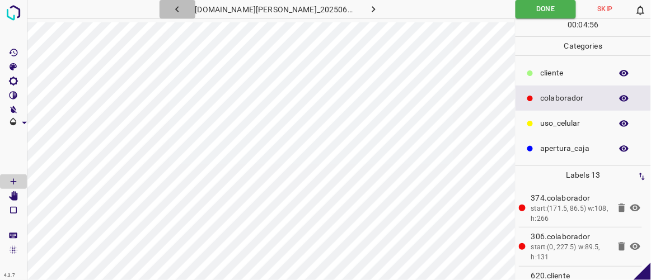
click at [183, 9] on icon "button" at bounding box center [177, 9] width 12 height 12
click at [183, 12] on icon "button" at bounding box center [177, 9] width 12 height 12
click at [368, 12] on icon "button" at bounding box center [374, 9] width 12 height 12
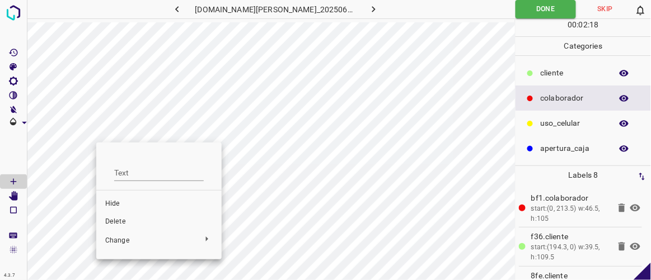
click at [113, 220] on span "Delete" at bounding box center [158, 222] width 107 height 10
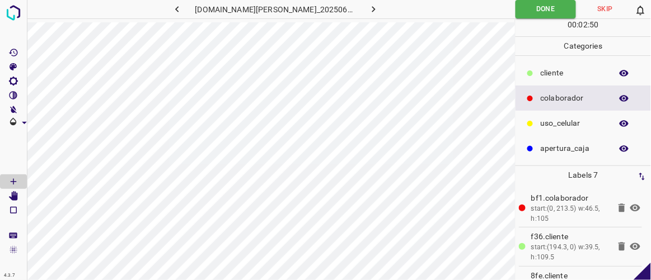
click at [179, 7] on icon "button" at bounding box center [176, 9] width 3 height 6
click at [368, 14] on icon "button" at bounding box center [374, 9] width 12 height 12
click at [368, 11] on icon "button" at bounding box center [374, 9] width 12 height 12
click at [368, 8] on icon "button" at bounding box center [374, 9] width 12 height 12
click at [540, 35] on div "00 : 04 : 54" at bounding box center [582, 27] width 135 height 17
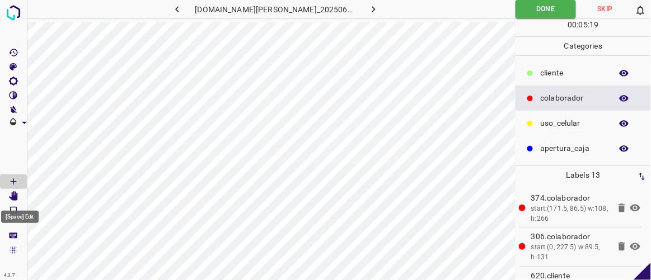
click at [15, 198] on icon "[Space] Edit" at bounding box center [13, 196] width 9 height 10
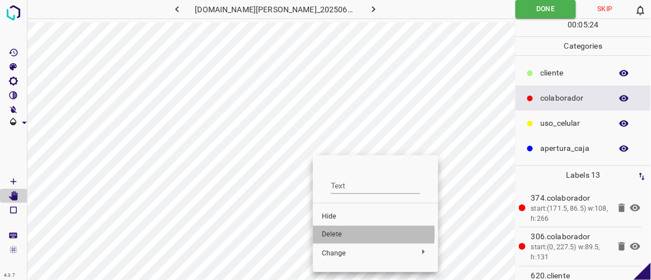
click at [335, 235] on span "Delete" at bounding box center [375, 235] width 107 height 10
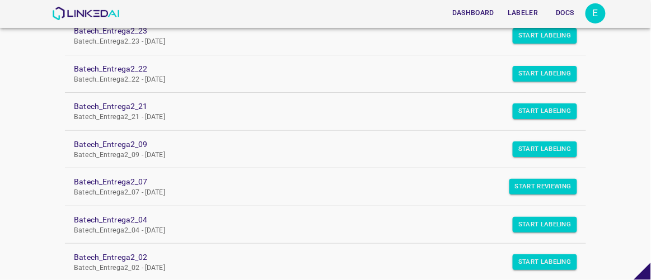
scroll to position [152, 0]
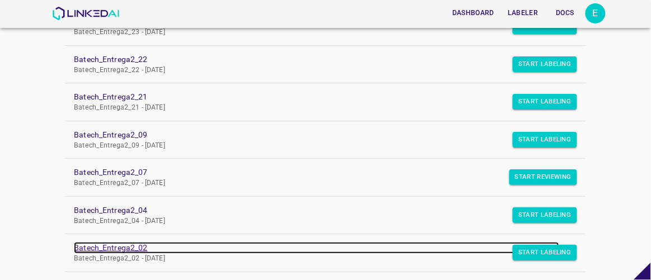
click at [122, 244] on link "Batech_Entrega2_02" at bounding box center [316, 248] width 485 height 12
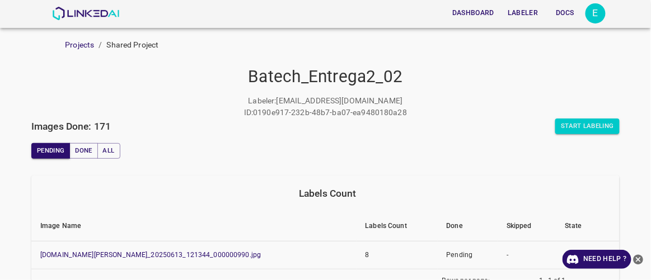
click at [526, 11] on button "Labeler" at bounding box center [522, 13] width 39 height 18
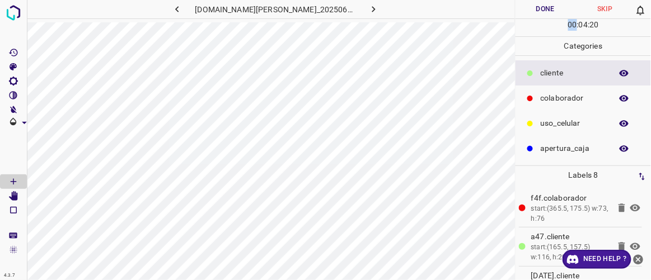
click at [630, 259] on link "Need Help ?" at bounding box center [597, 259] width 69 height 19
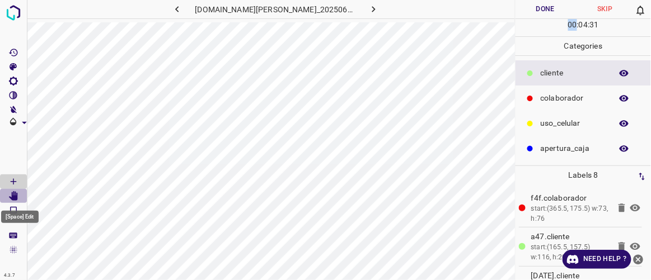
click at [12, 195] on icon "[Space] Edit" at bounding box center [13, 196] width 9 height 10
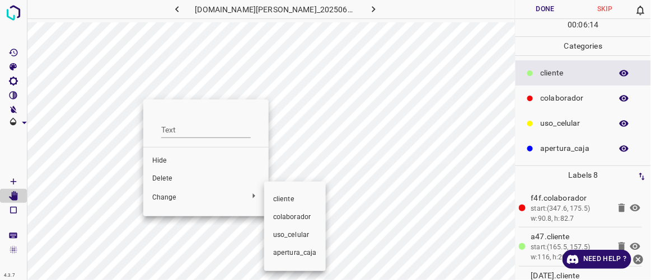
click at [162, 160] on div at bounding box center [325, 140] width 651 height 280
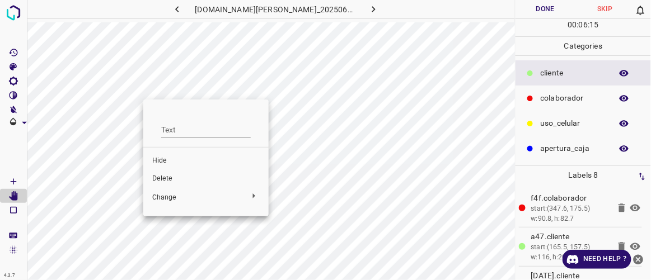
click at [160, 159] on span "Hide" at bounding box center [205, 161] width 107 height 10
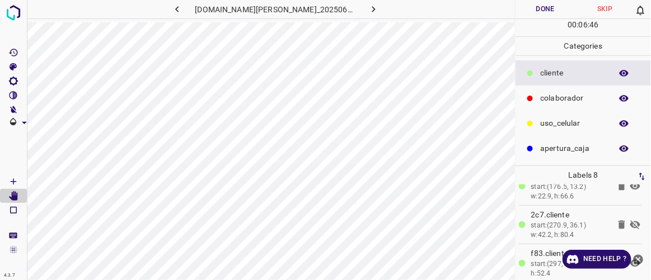
scroll to position [151, 0]
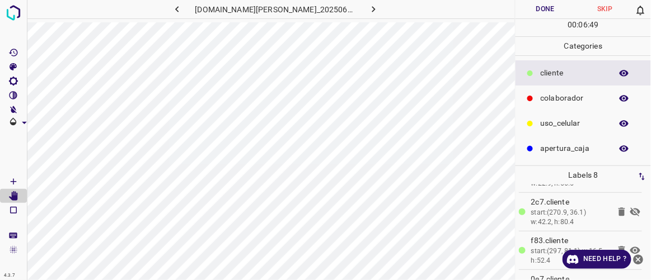
click at [630, 210] on icon at bounding box center [635, 211] width 13 height 13
click at [549, 7] on button "Done" at bounding box center [544, 9] width 59 height 18
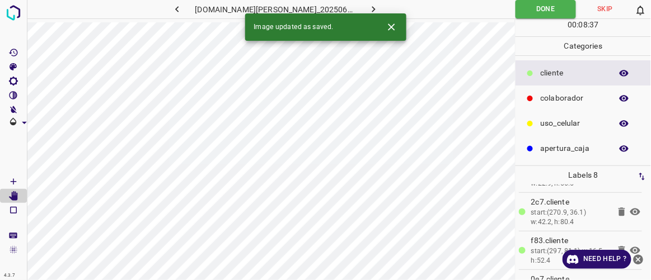
click at [372, 9] on icon "button" at bounding box center [373, 9] width 3 height 6
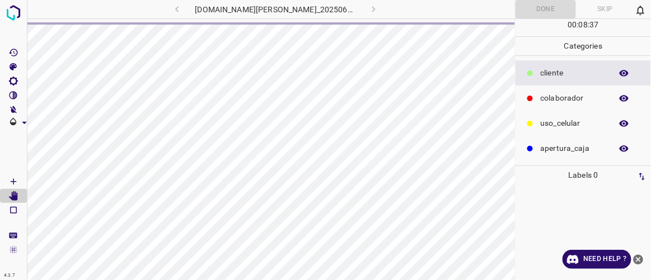
scroll to position [0, 0]
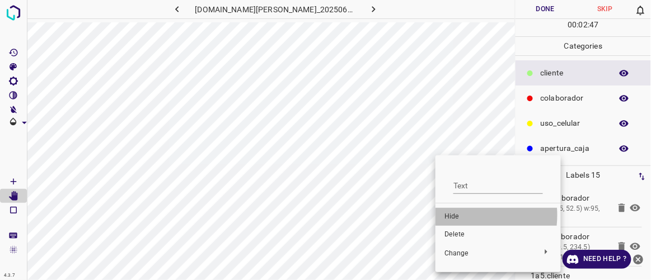
click at [452, 215] on span "Hide" at bounding box center [497, 217] width 107 height 10
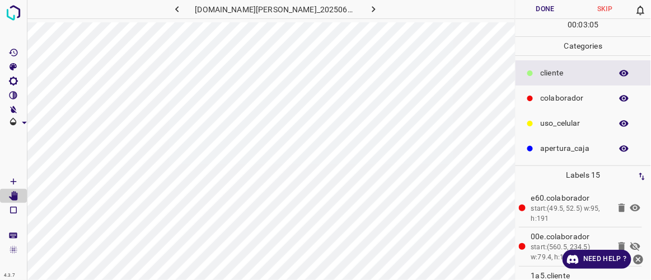
click at [630, 247] on icon at bounding box center [635, 247] width 10 height 9
click at [629, 246] on icon at bounding box center [635, 246] width 13 height 13
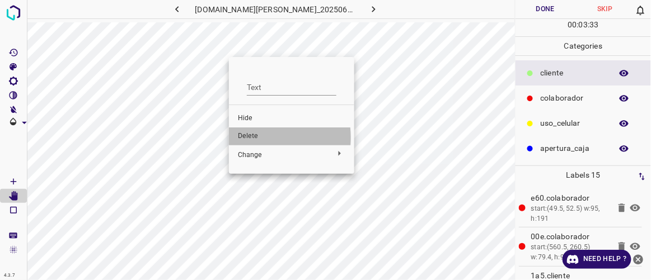
click at [251, 138] on span "Delete" at bounding box center [291, 137] width 107 height 10
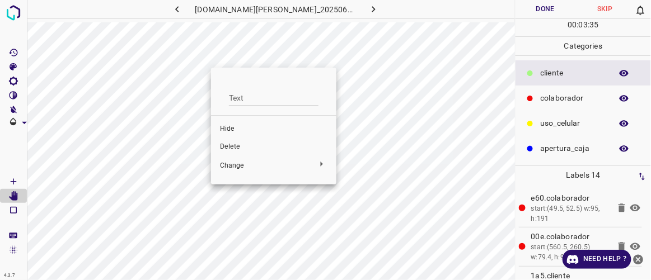
click at [234, 147] on span "Delete" at bounding box center [273, 147] width 107 height 10
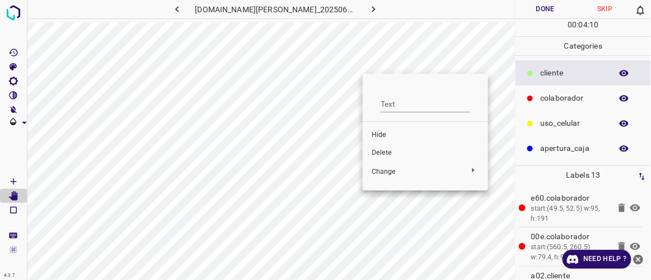
click at [386, 153] on span "Delete" at bounding box center [425, 153] width 107 height 10
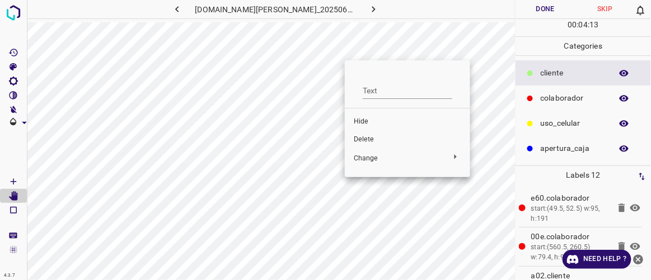
click at [365, 138] on span "Delete" at bounding box center [407, 140] width 107 height 10
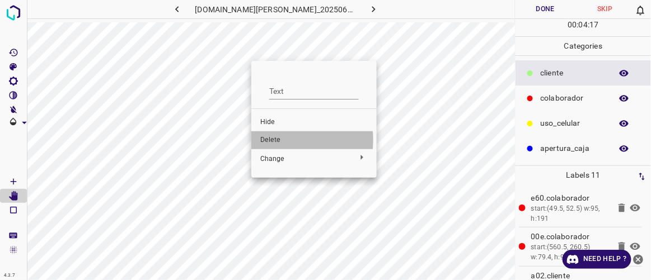
click at [278, 140] on span "Delete" at bounding box center [313, 140] width 107 height 10
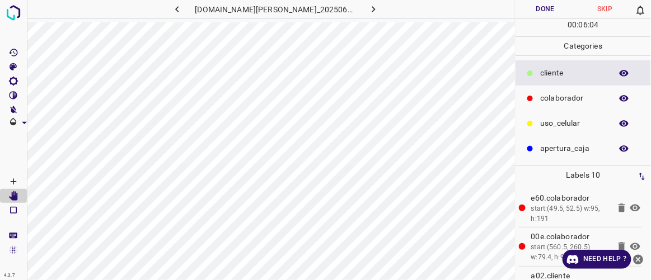
click at [548, 9] on button "Done" at bounding box center [544, 9] width 59 height 18
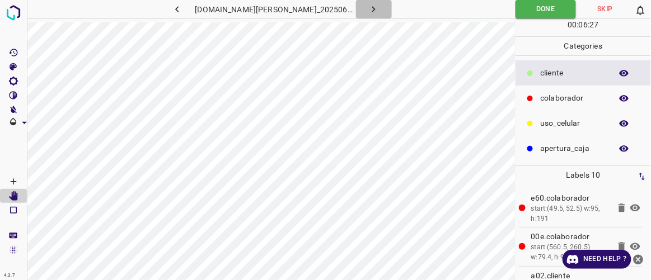
click at [368, 7] on icon "button" at bounding box center [374, 9] width 12 height 12
click at [368, 11] on icon "button" at bounding box center [374, 9] width 12 height 12
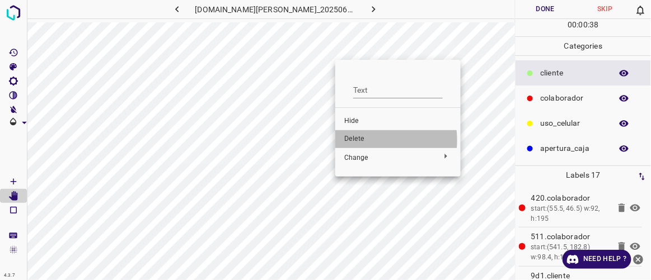
click at [357, 140] on span "Delete" at bounding box center [397, 139] width 107 height 10
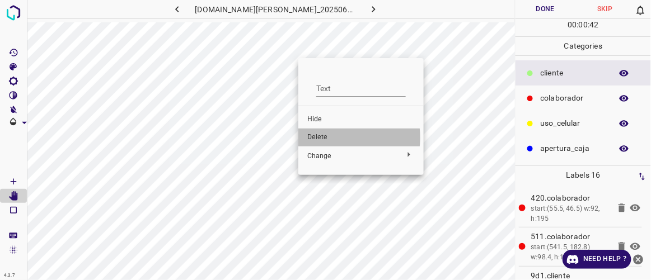
click at [326, 138] on span "Delete" at bounding box center [360, 138] width 107 height 10
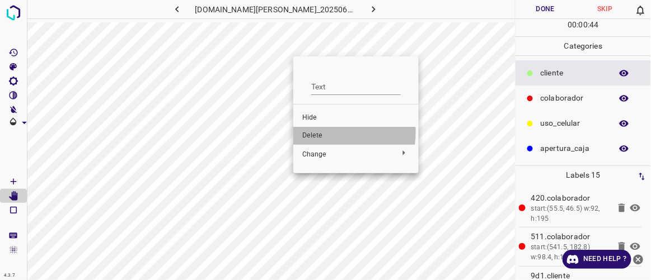
click at [308, 132] on span "Delete" at bounding box center [355, 136] width 107 height 10
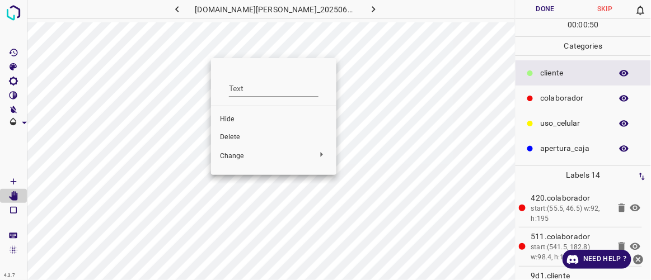
click at [229, 134] on span "Delete" at bounding box center [273, 138] width 107 height 10
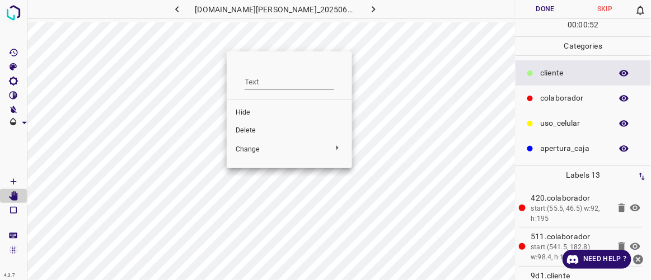
click at [242, 128] on span "Delete" at bounding box center [289, 131] width 107 height 10
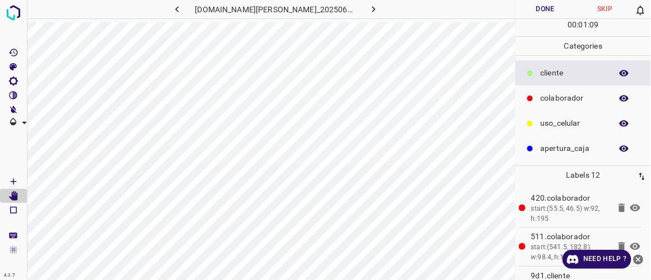
click at [368, 12] on icon "button" at bounding box center [374, 9] width 12 height 12
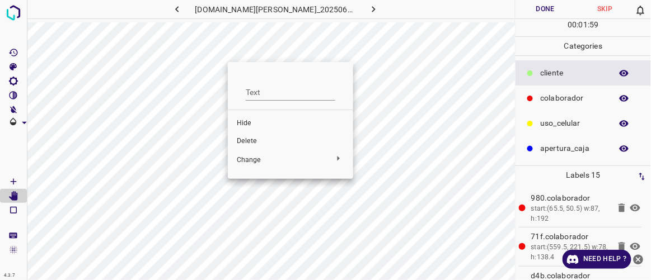
click at [248, 139] on span "Delete" at bounding box center [290, 142] width 107 height 10
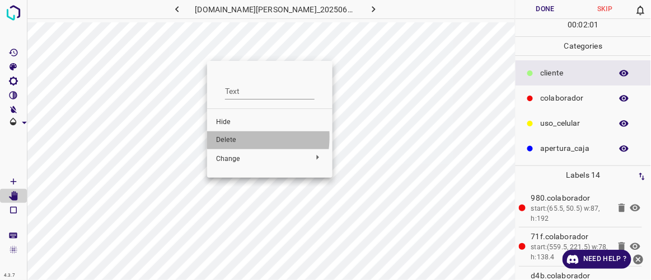
click at [228, 137] on span "Delete" at bounding box center [269, 140] width 107 height 10
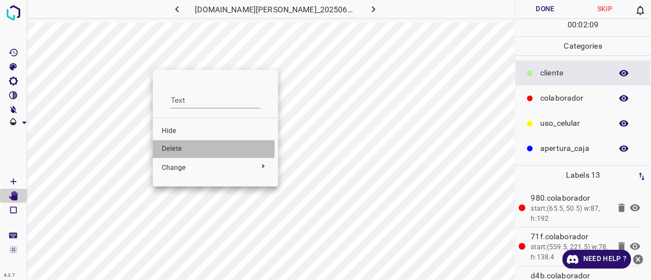
click at [173, 148] on span "Delete" at bounding box center [215, 149] width 107 height 10
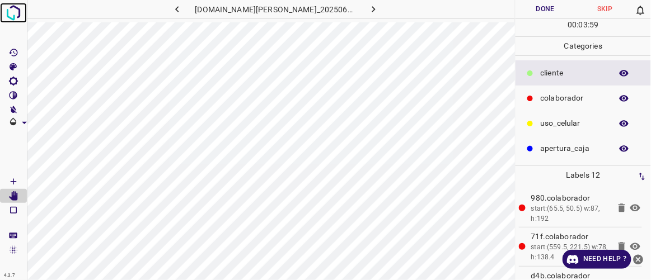
click at [13, 8] on img at bounding box center [13, 13] width 20 height 20
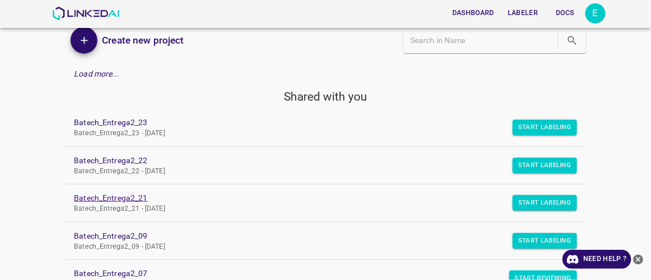
scroll to position [152, 0]
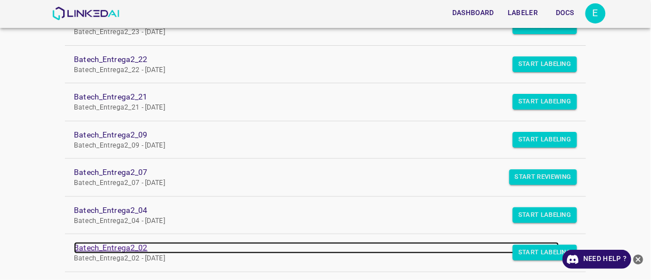
click at [135, 243] on link "Batech_Entrega2_02" at bounding box center [316, 248] width 485 height 12
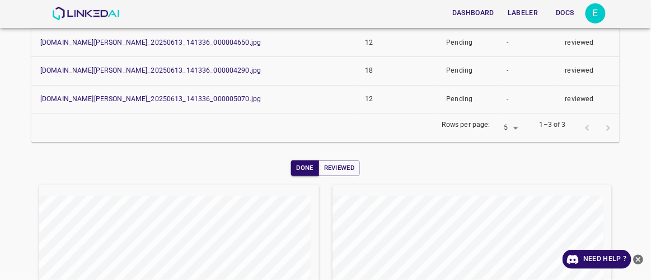
scroll to position [9, 0]
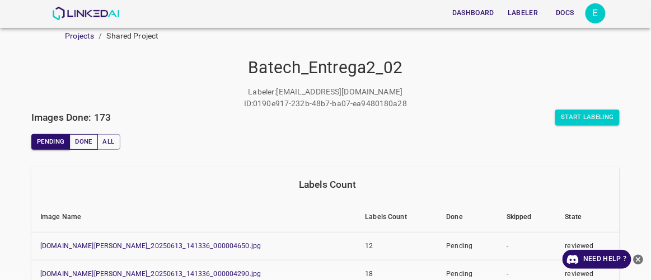
click at [85, 142] on button "Done" at bounding box center [83, 142] width 28 height 16
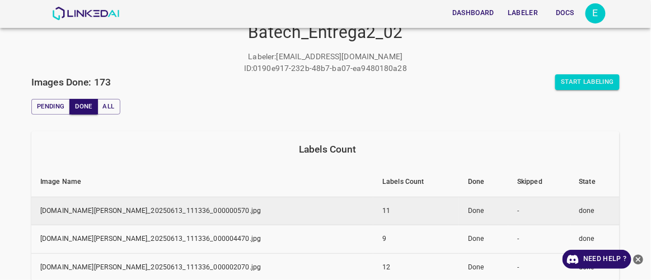
scroll to position [60, 0]
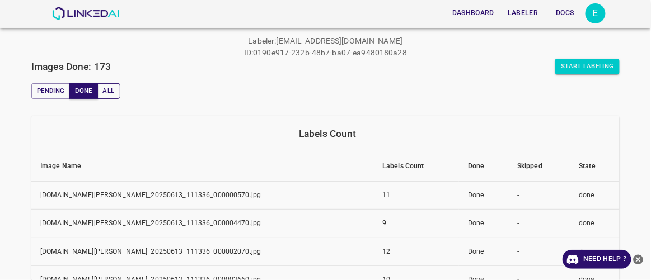
click at [110, 88] on button "All" at bounding box center [108, 91] width 23 height 16
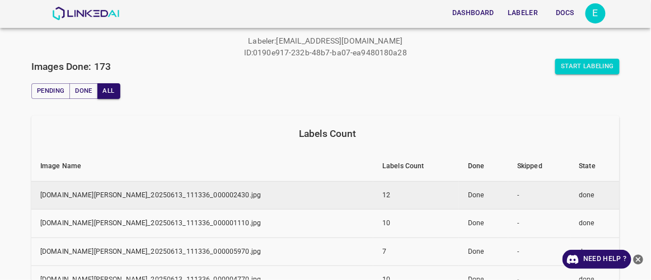
click at [186, 198] on td "doggis-leon.ddns.net_20250613_111336_000002430.jpg" at bounding box center [202, 195] width 342 height 29
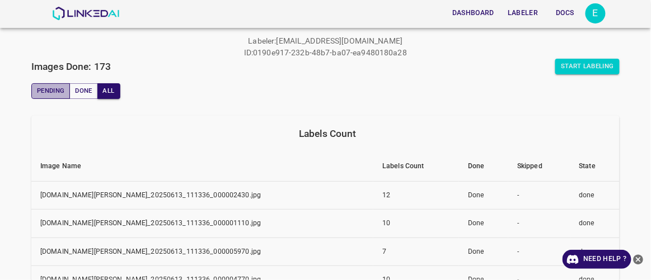
click at [59, 95] on button "Pending" at bounding box center [50, 91] width 39 height 16
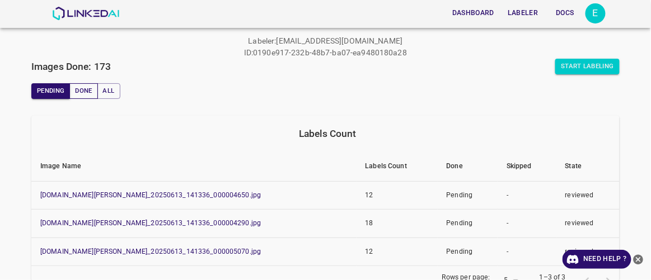
click at [86, 88] on button "Done" at bounding box center [83, 91] width 28 height 16
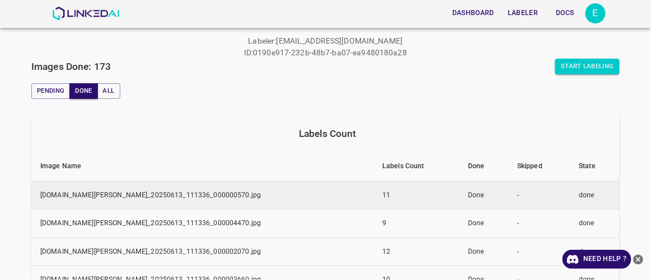
click at [156, 196] on td "doggis-leon.ddns.net_20250613_111336_000000570.jpg" at bounding box center [202, 195] width 342 height 29
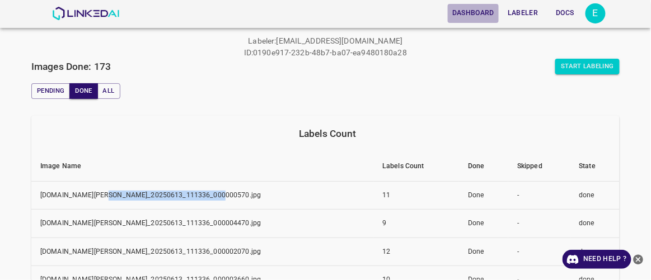
click at [488, 11] on button "Dashboard" at bounding box center [473, 13] width 51 height 18
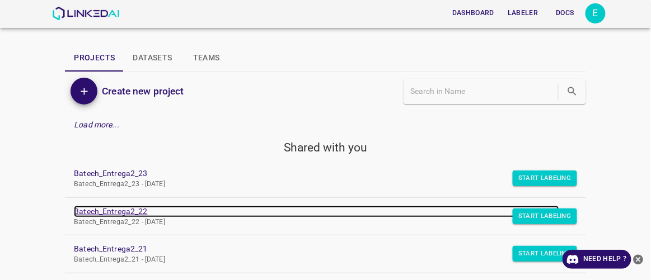
click at [127, 207] on link "Batech_Entrega2_22" at bounding box center [316, 212] width 485 height 12
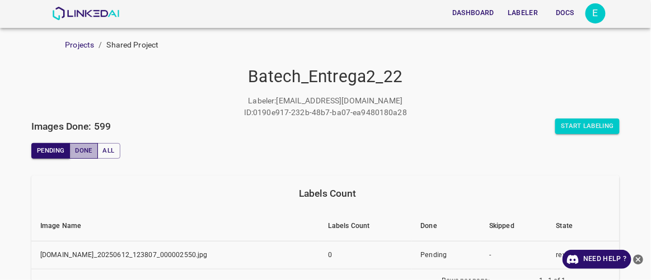
click at [74, 153] on button "Done" at bounding box center [83, 151] width 28 height 16
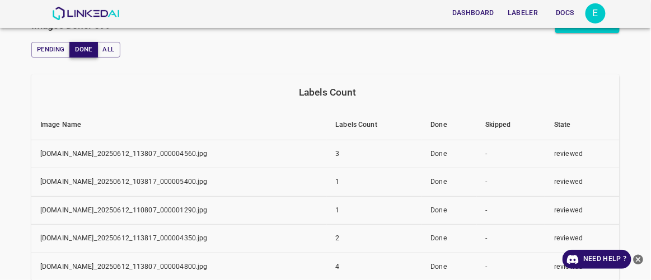
scroll to position [290, 0]
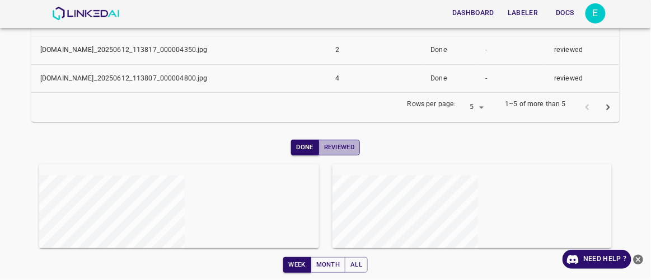
click at [343, 144] on button "Reviewed" at bounding box center [339, 148] width 42 height 16
click at [293, 148] on button "Done" at bounding box center [305, 148] width 28 height 16
click at [522, 30] on td "-" at bounding box center [511, 22] width 69 height 29
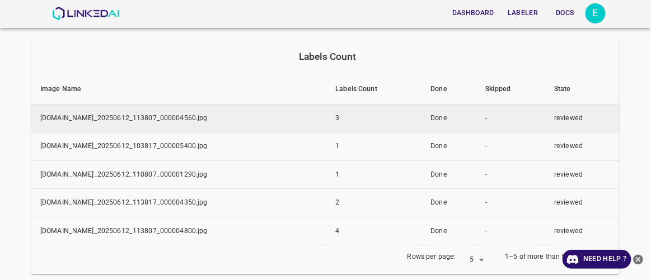
scroll to position [0, 0]
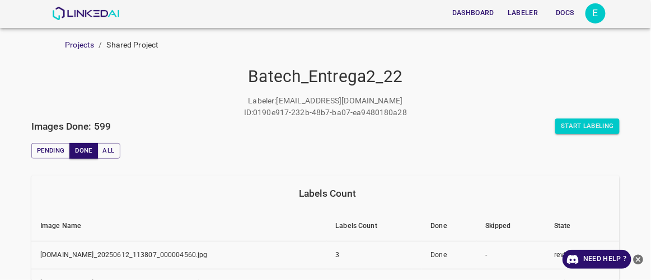
click at [526, 12] on button "Labeler" at bounding box center [522, 13] width 39 height 18
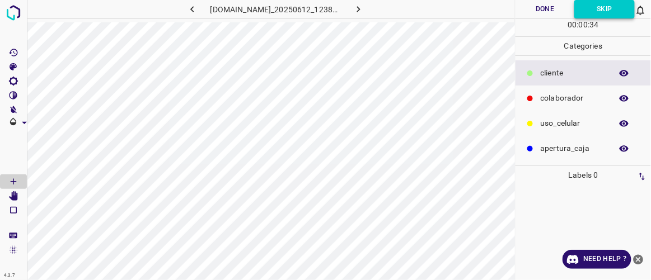
click at [611, 15] on button "Skip" at bounding box center [604, 9] width 60 height 18
click at [186, 11] on icon "button" at bounding box center [192, 9] width 12 height 12
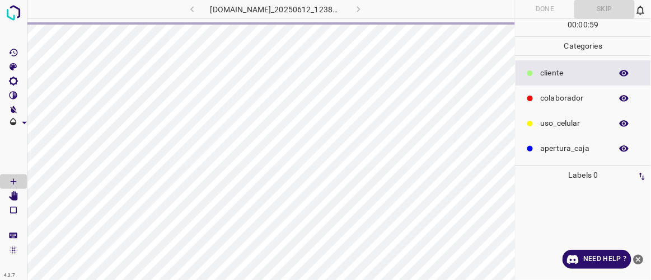
click at [374, 8] on div "845-bch-galerias-atizapan.zapto.org_20250612_123807_000002550.jpg" at bounding box center [275, 9] width 261 height 18
click at [15, 8] on img at bounding box center [13, 13] width 20 height 20
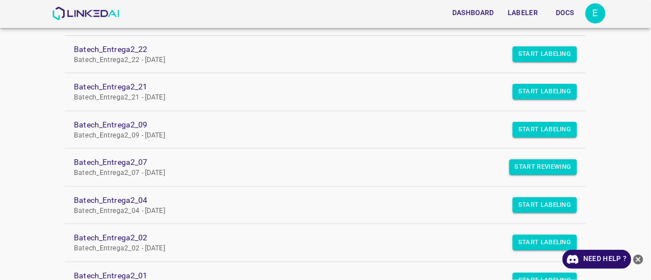
scroll to position [183, 0]
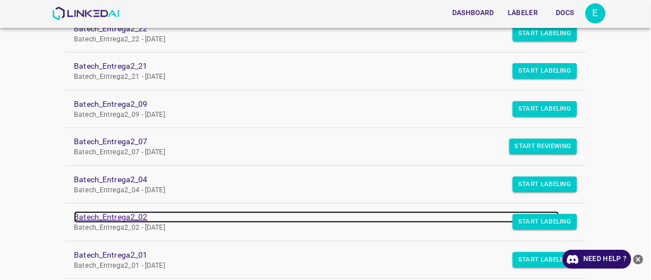
click at [132, 217] on link "Batech_Entrega2_02" at bounding box center [316, 218] width 485 height 12
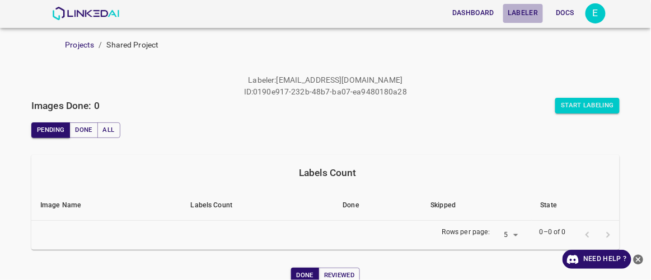
click at [522, 11] on button "Labeler" at bounding box center [522, 13] width 39 height 18
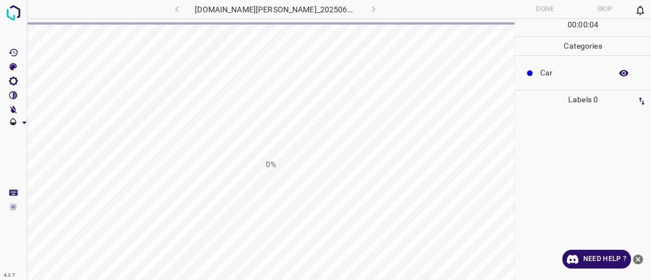
click at [362, 6] on div "[DOMAIN_NAME][PERSON_NAME]_20250613_141336_000005070.jpg" at bounding box center [275, 9] width 321 height 18
click at [11, 11] on img at bounding box center [13, 13] width 20 height 20
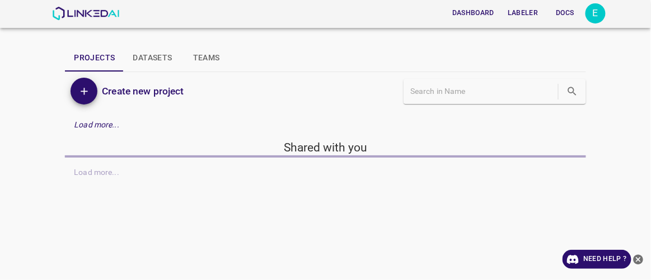
click at [523, 12] on button "Labeler" at bounding box center [522, 13] width 39 height 18
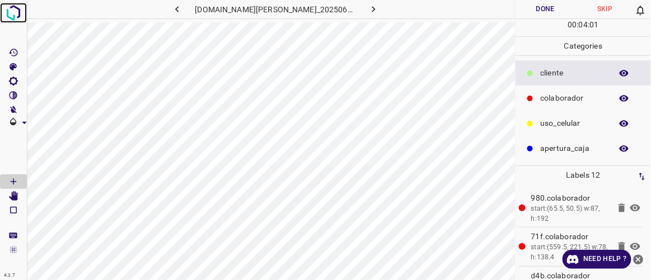
click at [14, 10] on img at bounding box center [13, 13] width 20 height 20
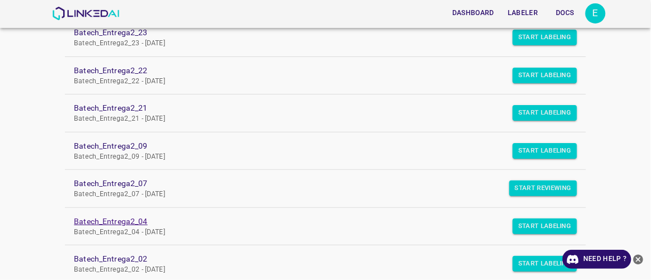
scroll to position [152, 0]
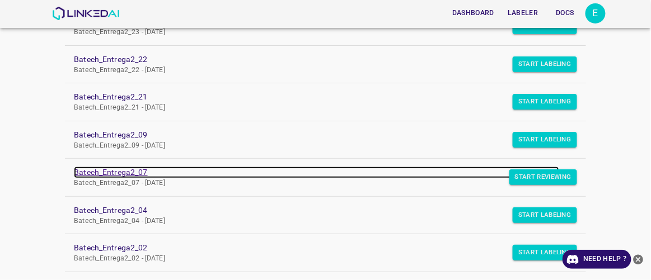
click at [125, 172] on link "Batech_Entrega2_07" at bounding box center [316, 173] width 485 height 12
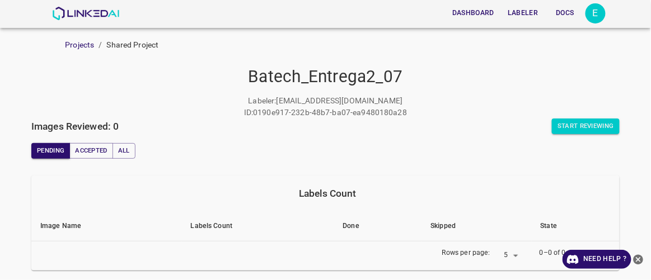
click at [529, 11] on button "Labeler" at bounding box center [522, 13] width 39 height 18
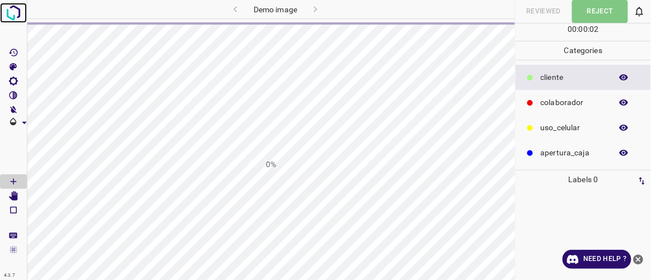
click at [16, 15] on img at bounding box center [13, 13] width 20 height 20
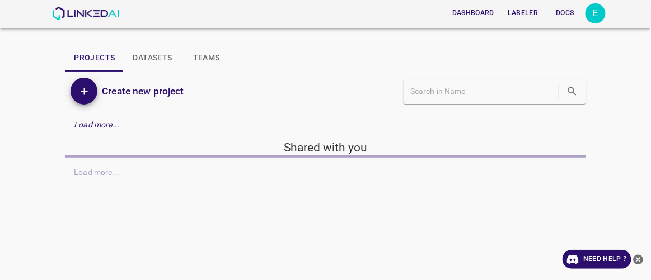
click at [523, 10] on button "Labeler" at bounding box center [522, 13] width 39 height 18
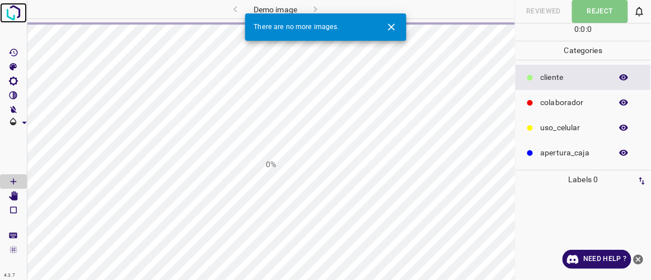
click at [11, 9] on img at bounding box center [13, 13] width 20 height 20
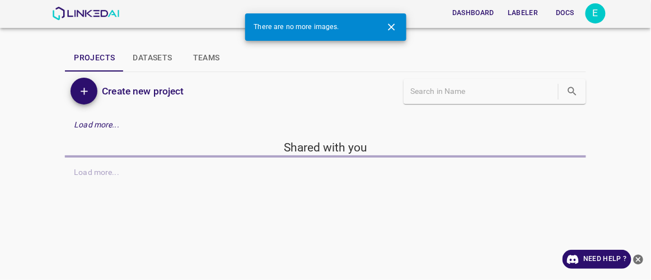
click at [11, 9] on div "Dashboard Labeler Docs E" at bounding box center [325, 14] width 651 height 28
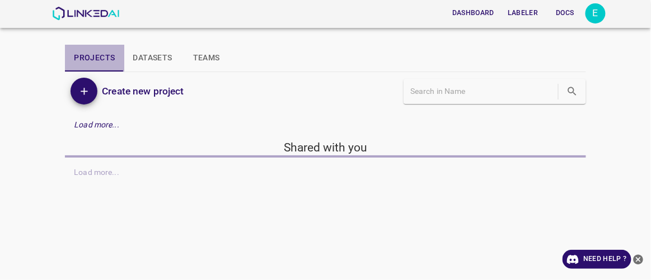
click at [93, 55] on button "Projects" at bounding box center [94, 58] width 59 height 27
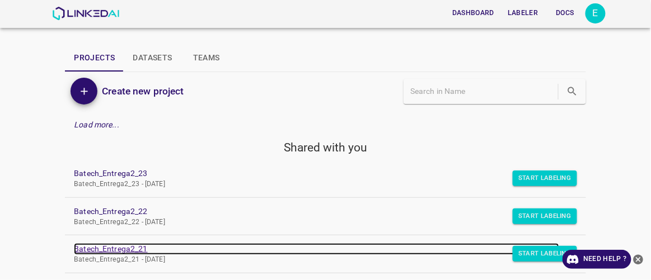
click at [132, 247] on link "Batech_Entrega2_21" at bounding box center [316, 249] width 485 height 12
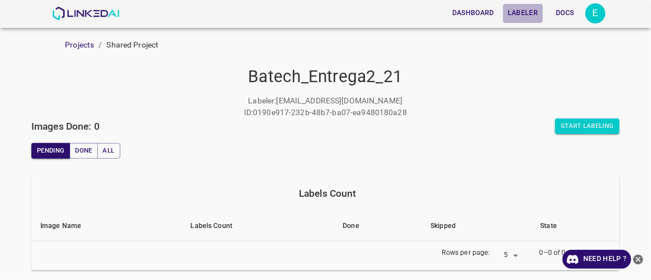
click at [526, 12] on button "Labeler" at bounding box center [522, 13] width 39 height 18
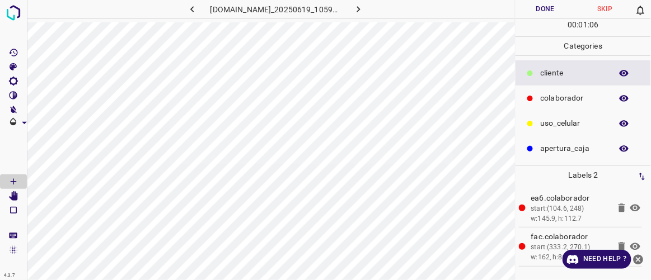
click at [364, 9] on icon "button" at bounding box center [359, 9] width 12 height 12
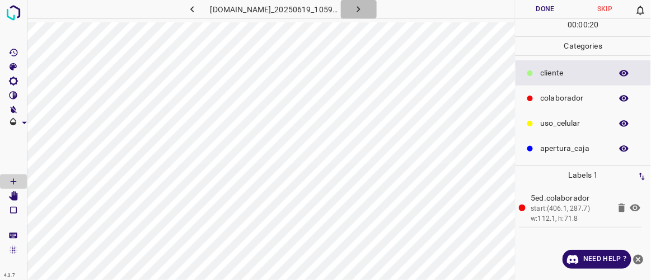
click at [364, 9] on icon "button" at bounding box center [359, 9] width 12 height 12
click at [186, 13] on icon "button" at bounding box center [192, 9] width 12 height 12
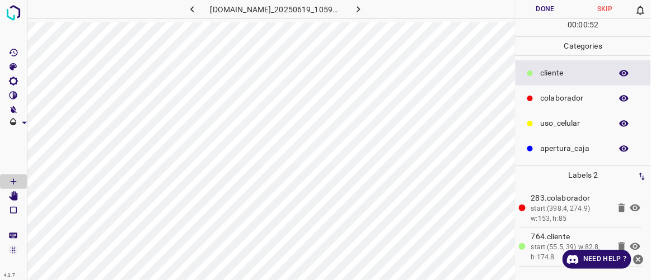
click at [360, 9] on icon "button" at bounding box center [358, 9] width 3 height 6
click at [186, 11] on icon "button" at bounding box center [192, 9] width 12 height 12
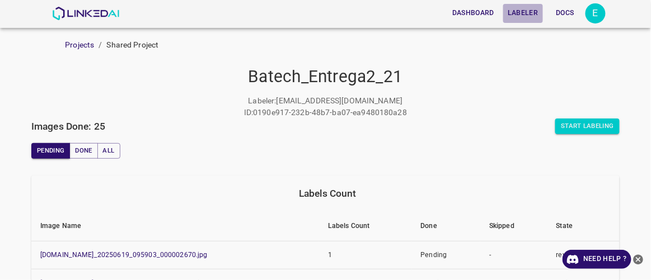
click at [524, 11] on button "Labeler" at bounding box center [522, 13] width 39 height 18
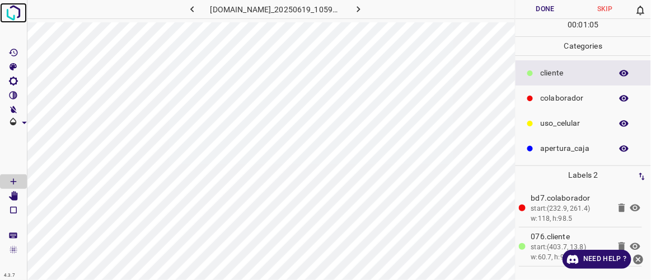
click at [15, 13] on img at bounding box center [13, 13] width 20 height 20
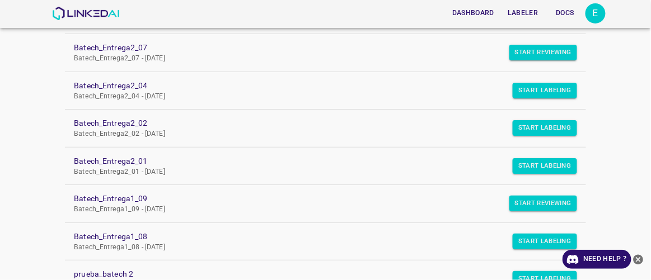
scroll to position [305, 0]
